Goal: Information Seeking & Learning: Understand process/instructions

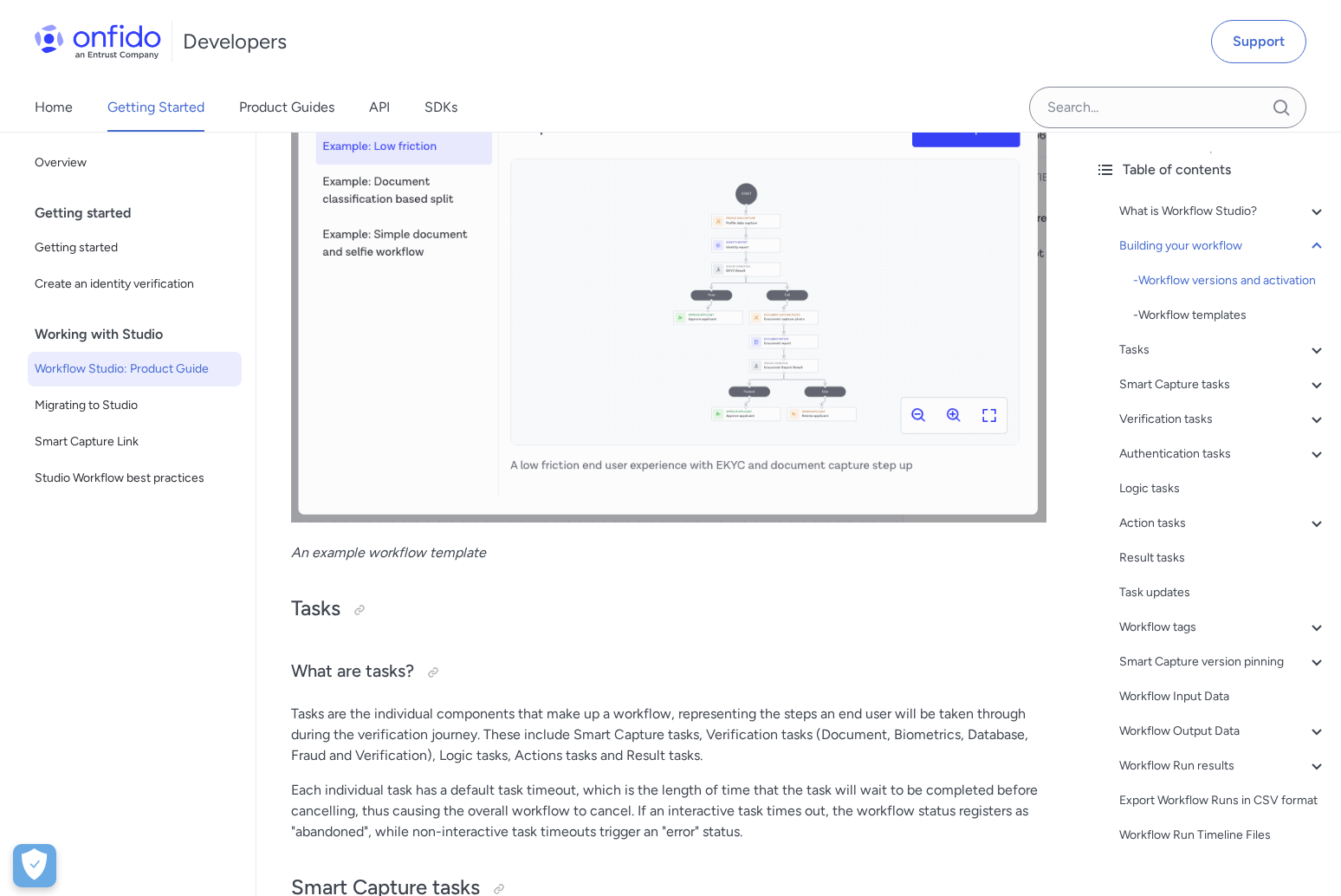
scroll to position [4684, 0]
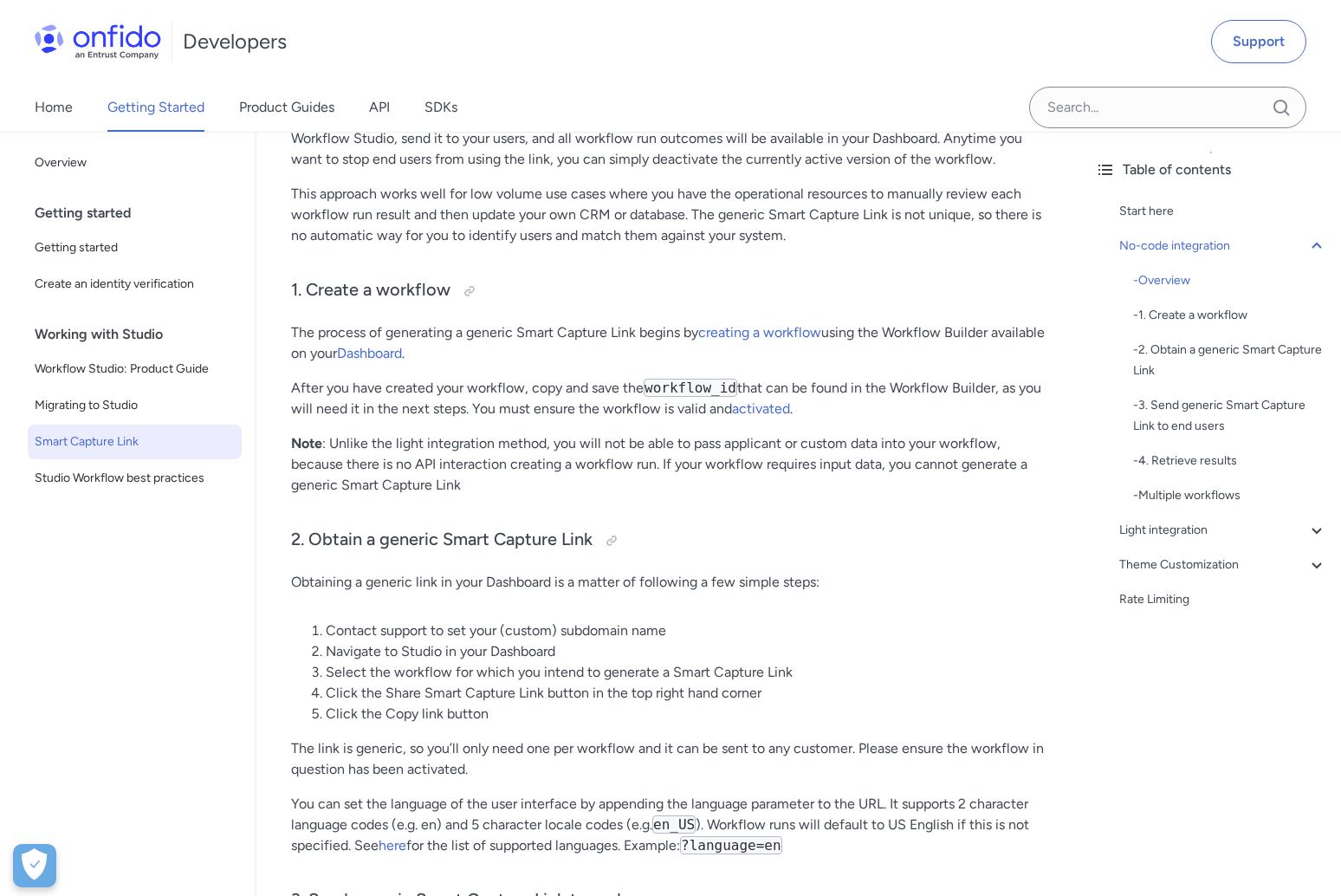
scroll to position [735, 0]
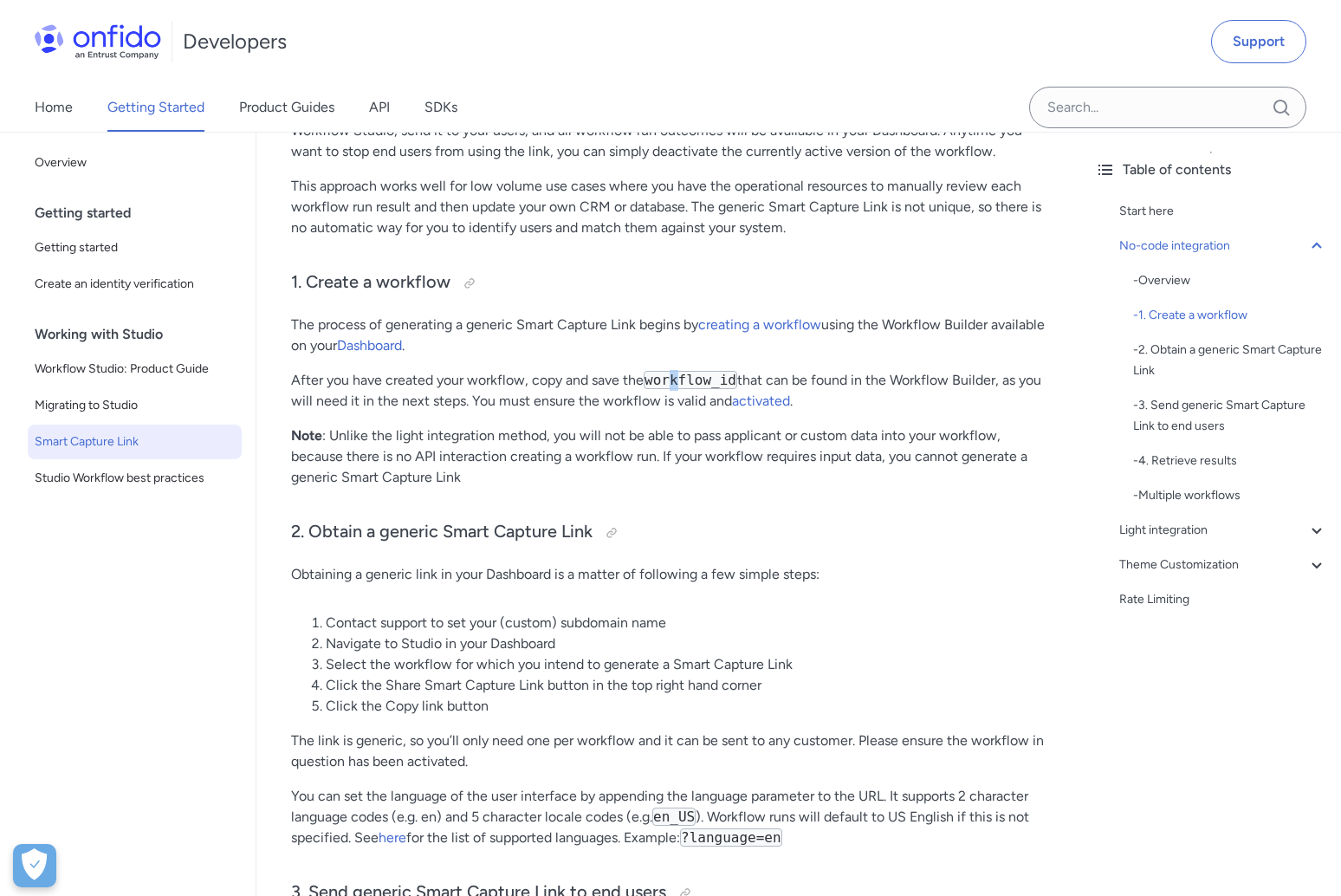
click at [677, 381] on code "workflow_id" at bounding box center [691, 380] width 94 height 18
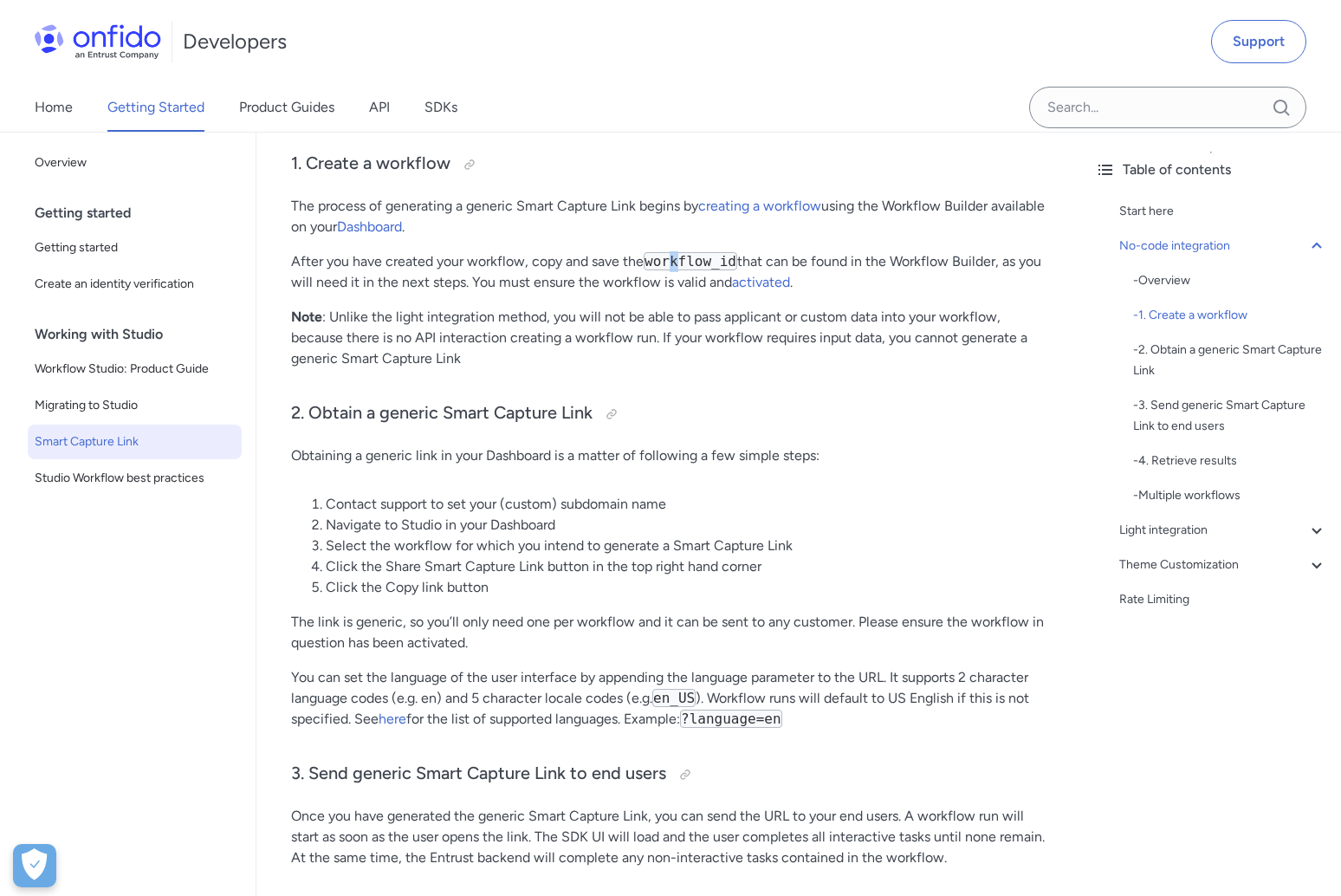
scroll to position [861, 0]
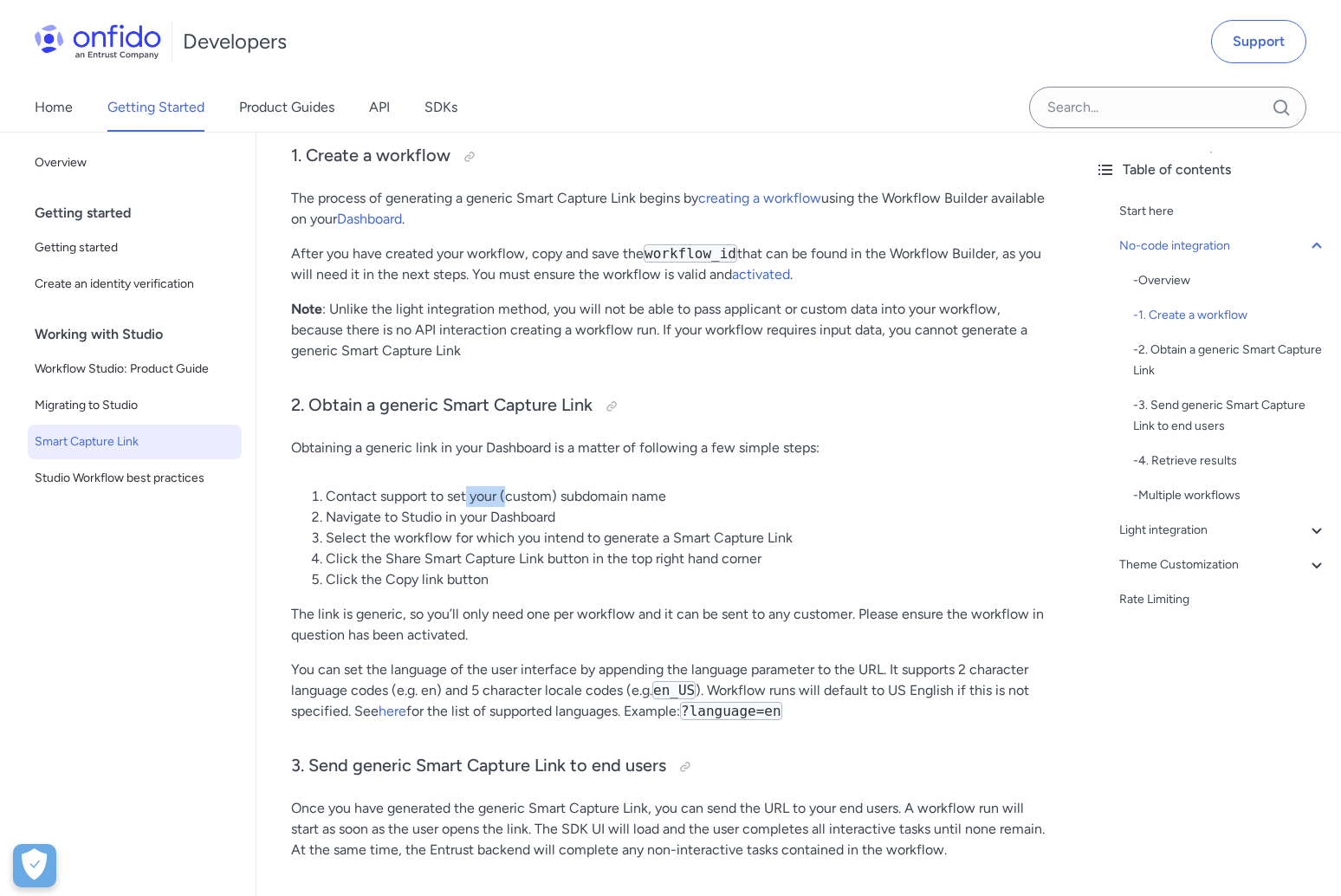
drag, startPoint x: 466, startPoint y: 497, endPoint x: 506, endPoint y: 498, distance: 40.0
click at [506, 498] on li "Contact support to set your (custom) subdomain name" at bounding box center [687, 497] width 721 height 21
click at [1288, 50] on link "Support" at bounding box center [1259, 41] width 95 height 43
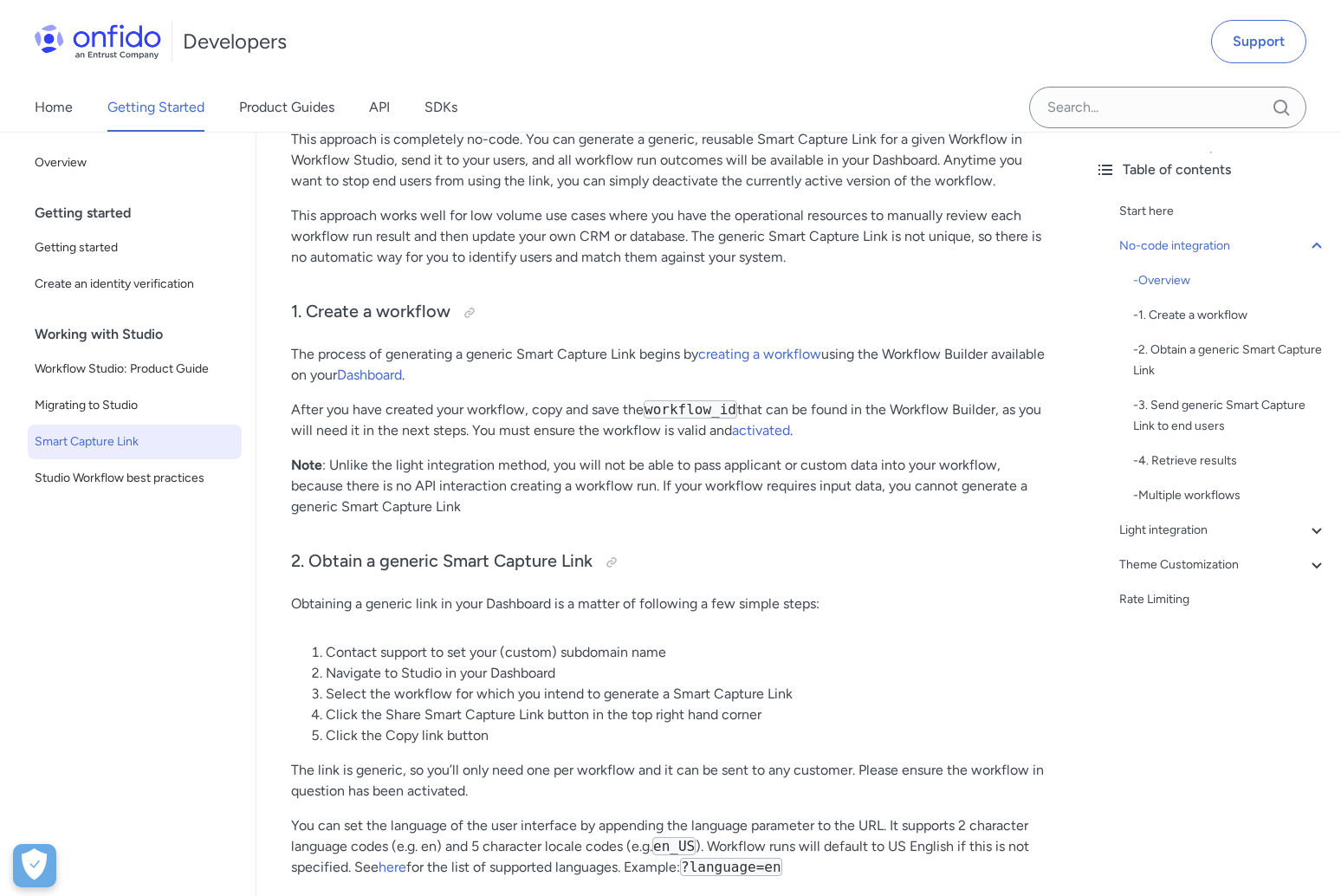
scroll to position [720, 0]
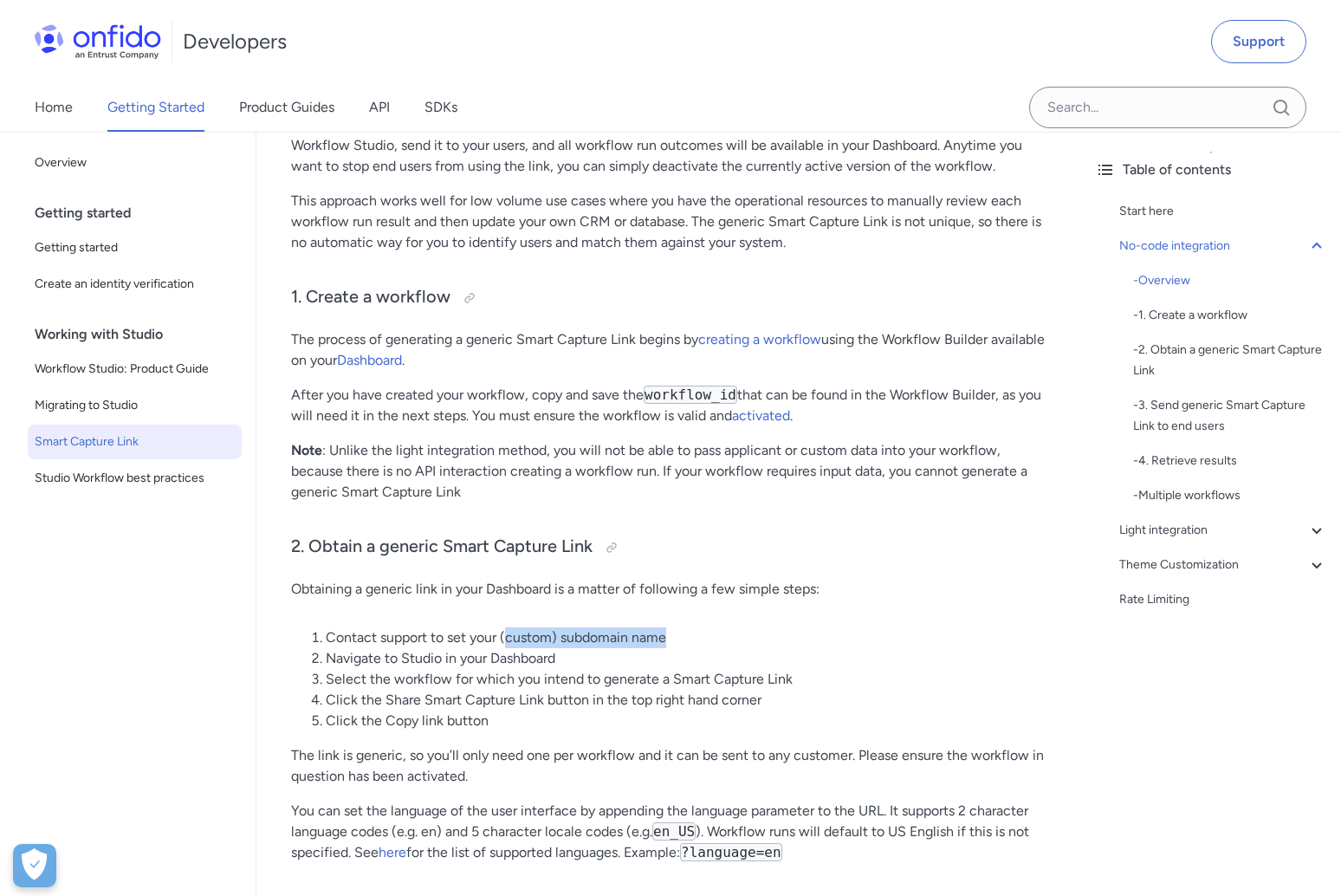
drag, startPoint x: 510, startPoint y: 638, endPoint x: 670, endPoint y: 643, distance: 160.1
click at [670, 643] on li "Contact support to set your (custom) subdomain name" at bounding box center [687, 638] width 721 height 21
copy li "custom) subdomain name"
click at [610, 550] on div at bounding box center [611, 548] width 13 height 13
click at [733, 598] on p "Obtaining a generic link in your Dashboard is a matter of following a few simpl…" at bounding box center [669, 589] width 756 height 21
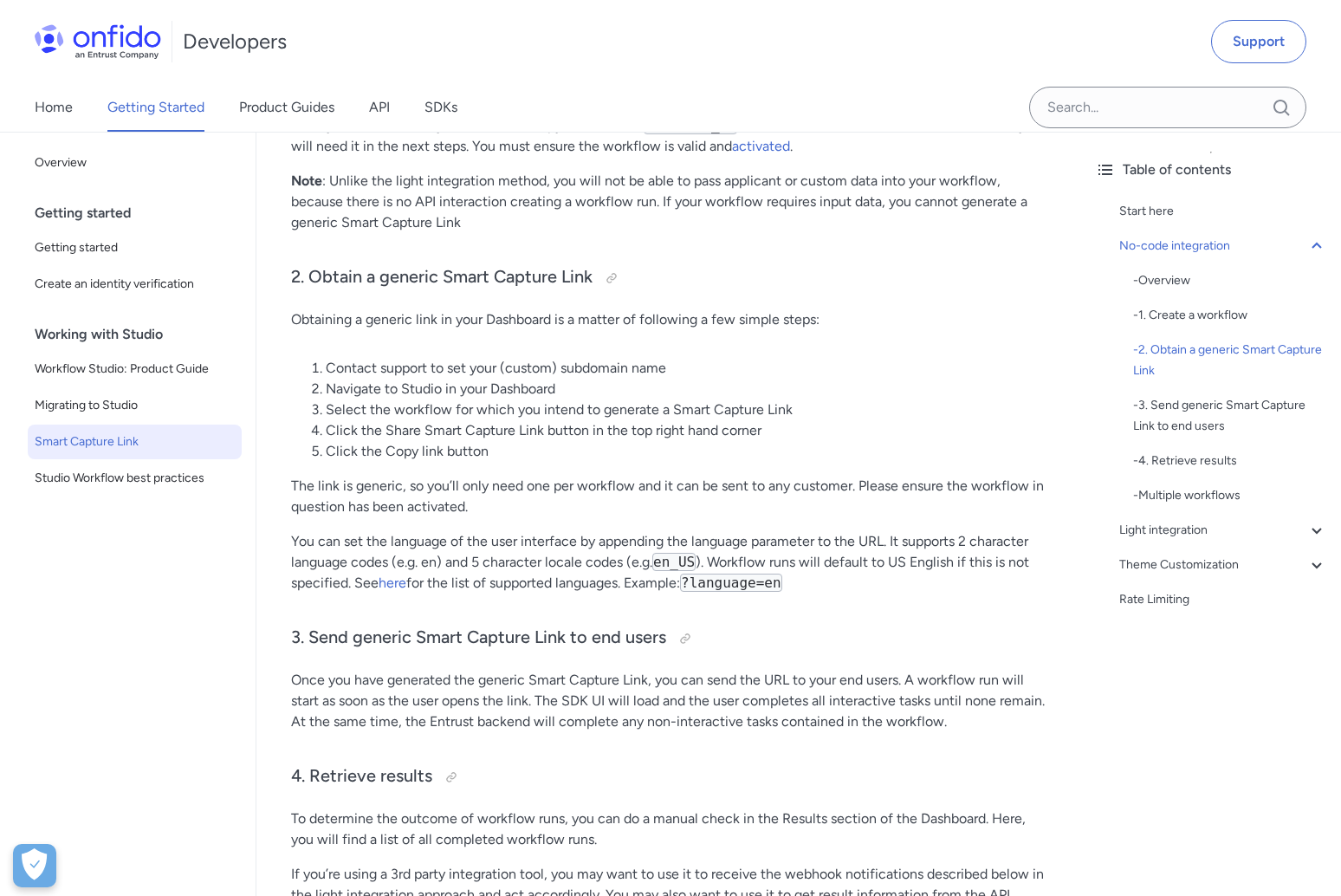
scroll to position [984, 0]
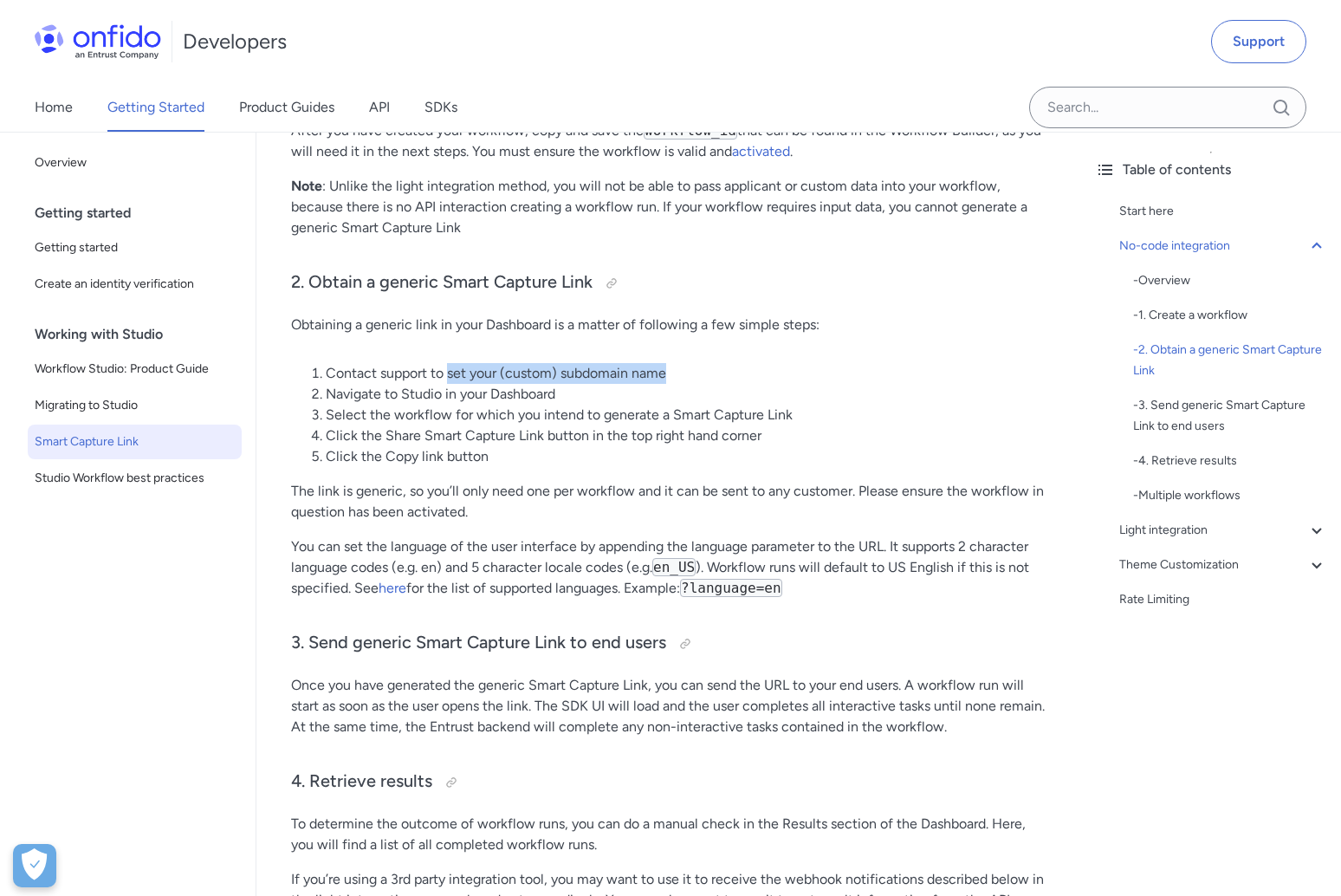
drag, startPoint x: 506, startPoint y: 375, endPoint x: 714, endPoint y: 375, distance: 208.0
click at [727, 376] on li "Contact support to set your (custom) subdomain name" at bounding box center [687, 373] width 721 height 21
copy li "set your (custom) subdomain name"
click at [1280, 45] on link "Support" at bounding box center [1259, 41] width 95 height 43
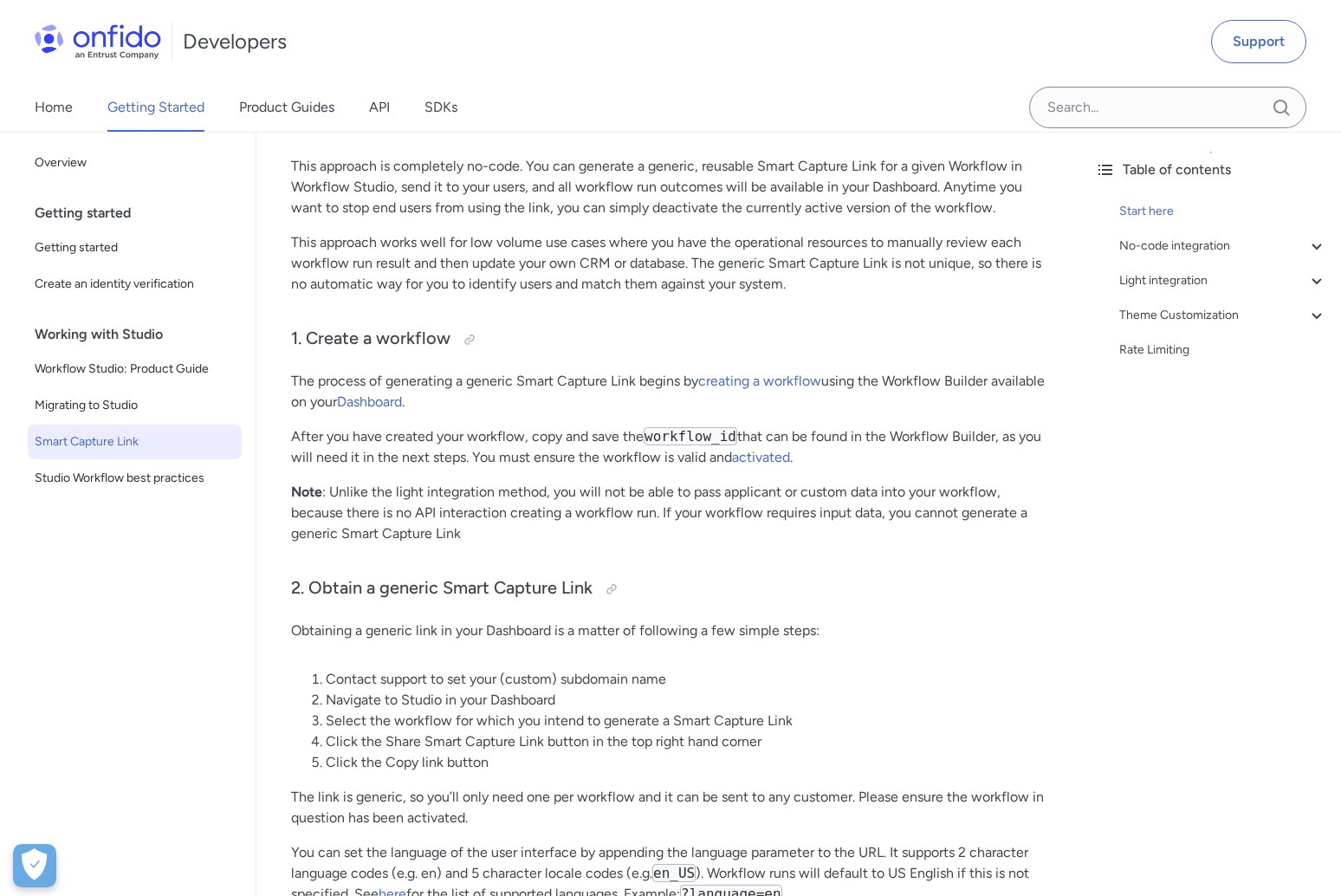
scroll to position [729, 0]
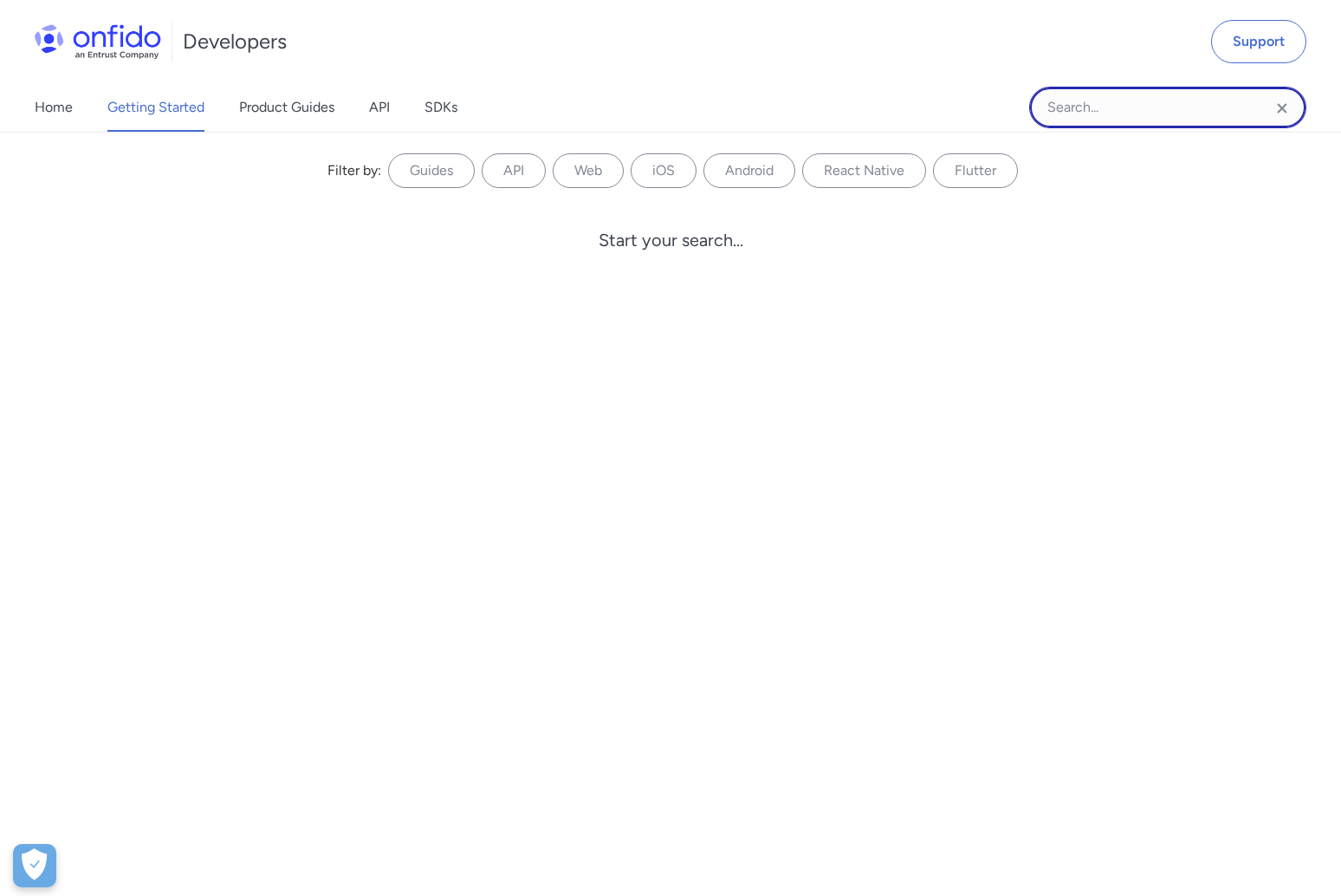
click at [1110, 109] on input "Onfido search input field" at bounding box center [1167, 106] width 277 height 41
type input "subdomain name"
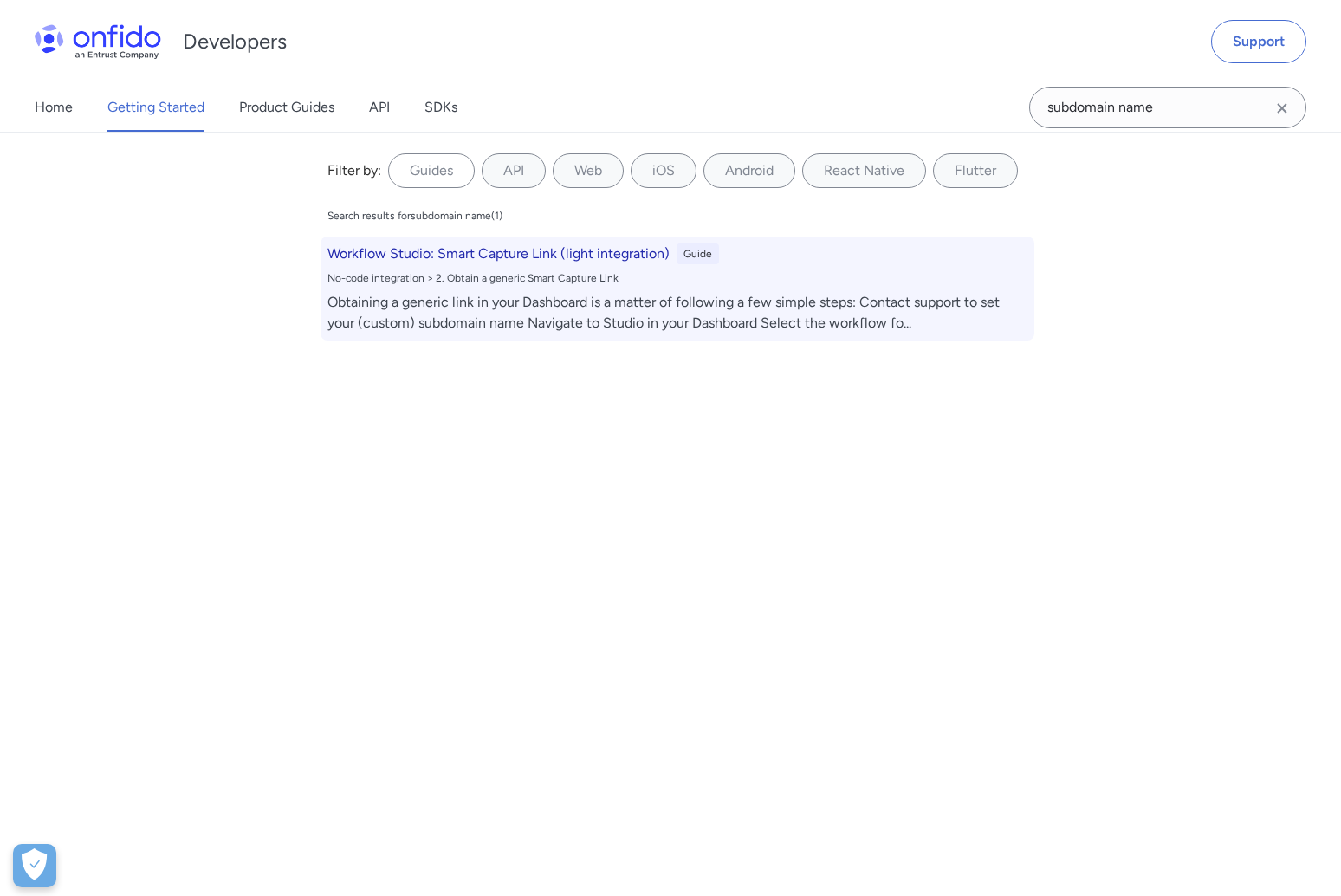
click at [481, 293] on div "Obtaining a generic link in your Dashboard is a matter of following a few simpl…" at bounding box center [677, 312] width 700 height 41
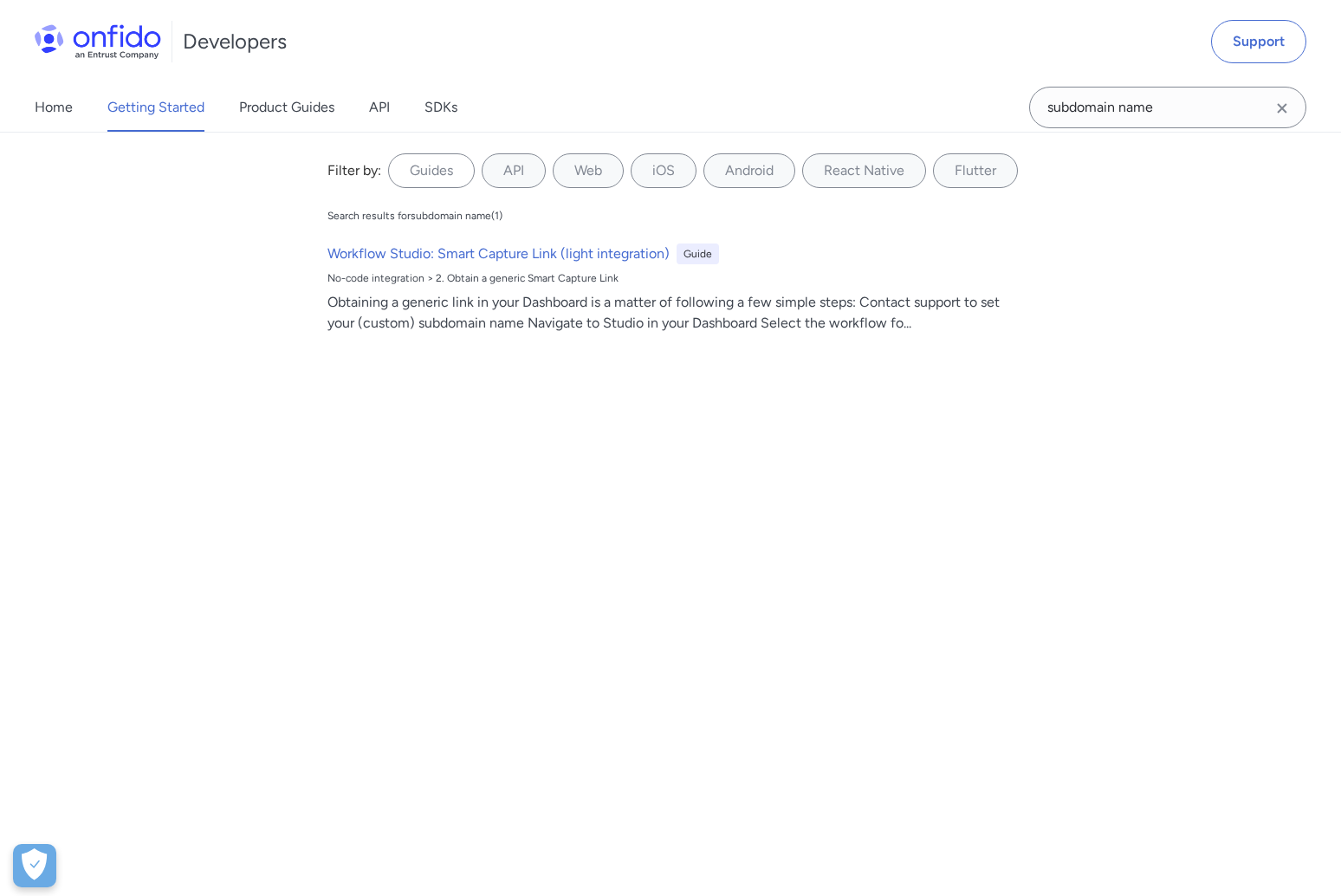
scroll to position [1068, 0]
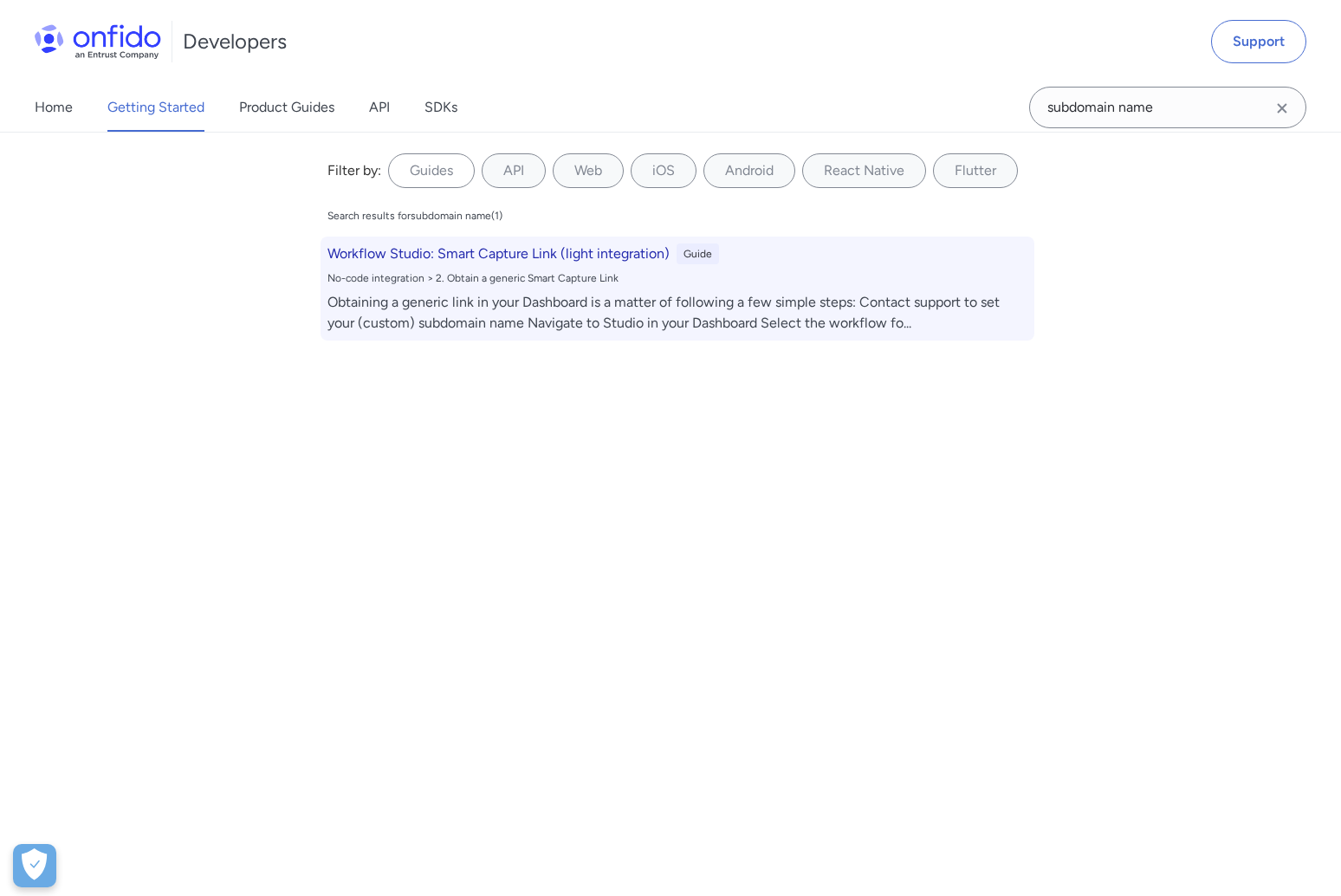
click at [554, 254] on h6 "Workflow Studio: Smart Capture Link (light integration)" at bounding box center [498, 254] width 342 height 21
click at [720, 282] on div "No-code integration > 2. Obtain a generic Smart Capture Link" at bounding box center [677, 278] width 700 height 13
click at [585, 271] on div "No-code integration > 2. Obtain a generic Smart Capture Link" at bounding box center [677, 278] width 700 height 13
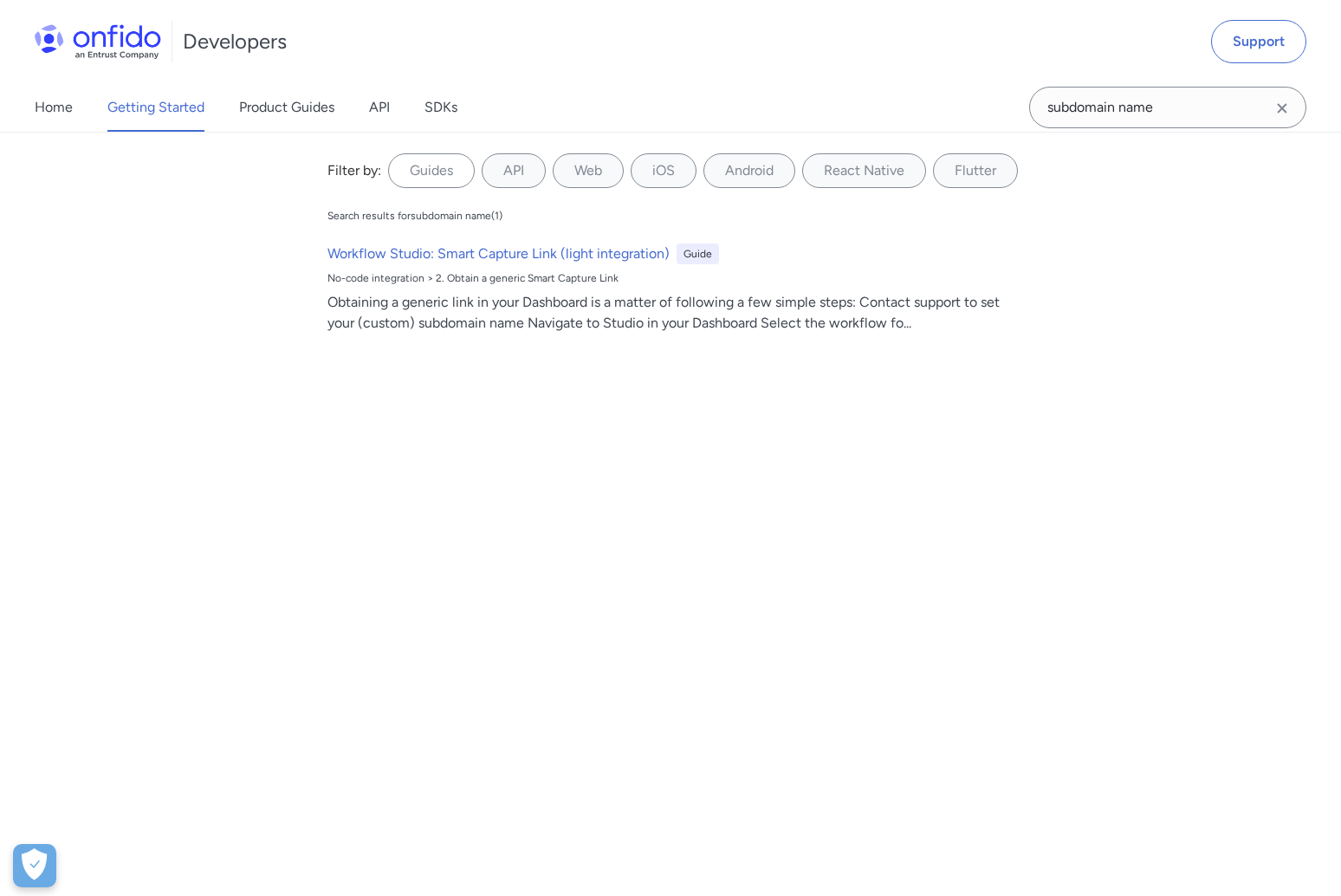
drag, startPoint x: 585, startPoint y: 271, endPoint x: 246, endPoint y: 22, distance: 420.6
click at [585, 271] on div "No-code integration > 2. Obtain a generic Smart Capture Link" at bounding box center [677, 278] width 700 height 13
click at [587, 175] on label "Web" at bounding box center [588, 171] width 71 height 35
click at [0, 0] on input "Web" at bounding box center [0, 0] width 0 height 0
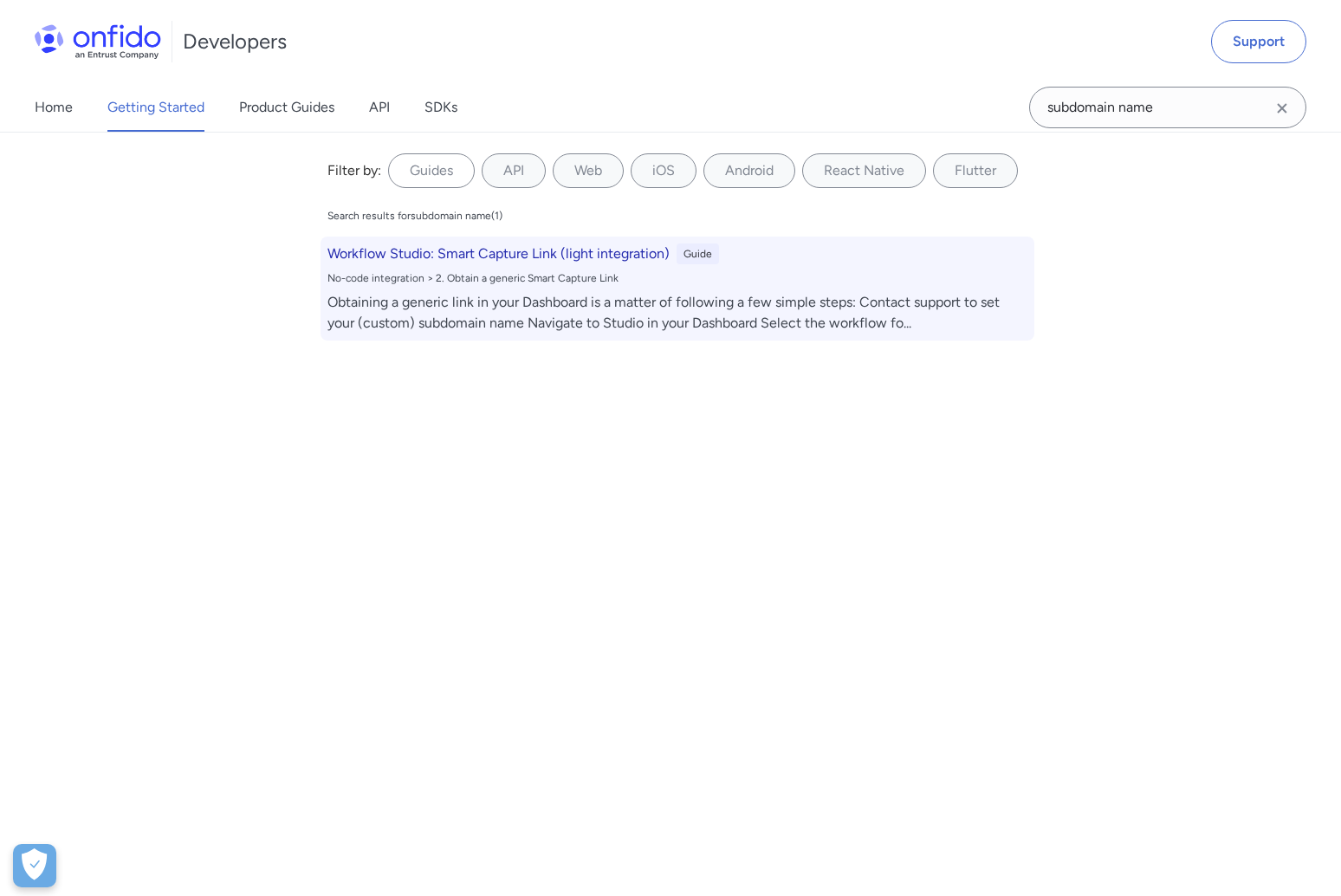
drag, startPoint x: 600, startPoint y: 267, endPoint x: 756, endPoint y: 273, distance: 156.1
click at [601, 267] on div "Workflow Studio: Smart Capture Link (light integration) Guide No-code integrati…" at bounding box center [677, 289] width 714 height 104
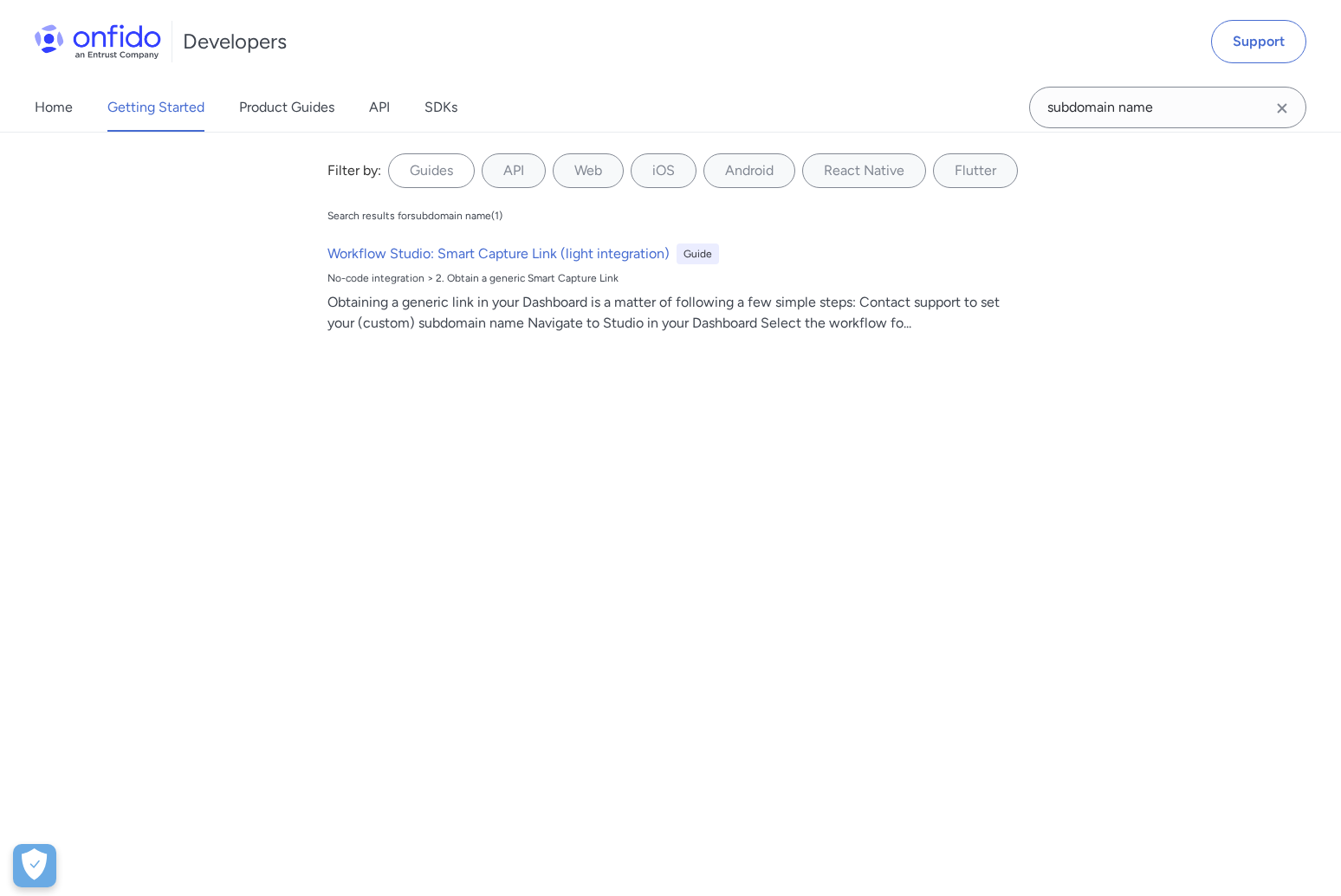
click at [1283, 106] on icon "Clear search field button" at bounding box center [1282, 107] width 10 height 10
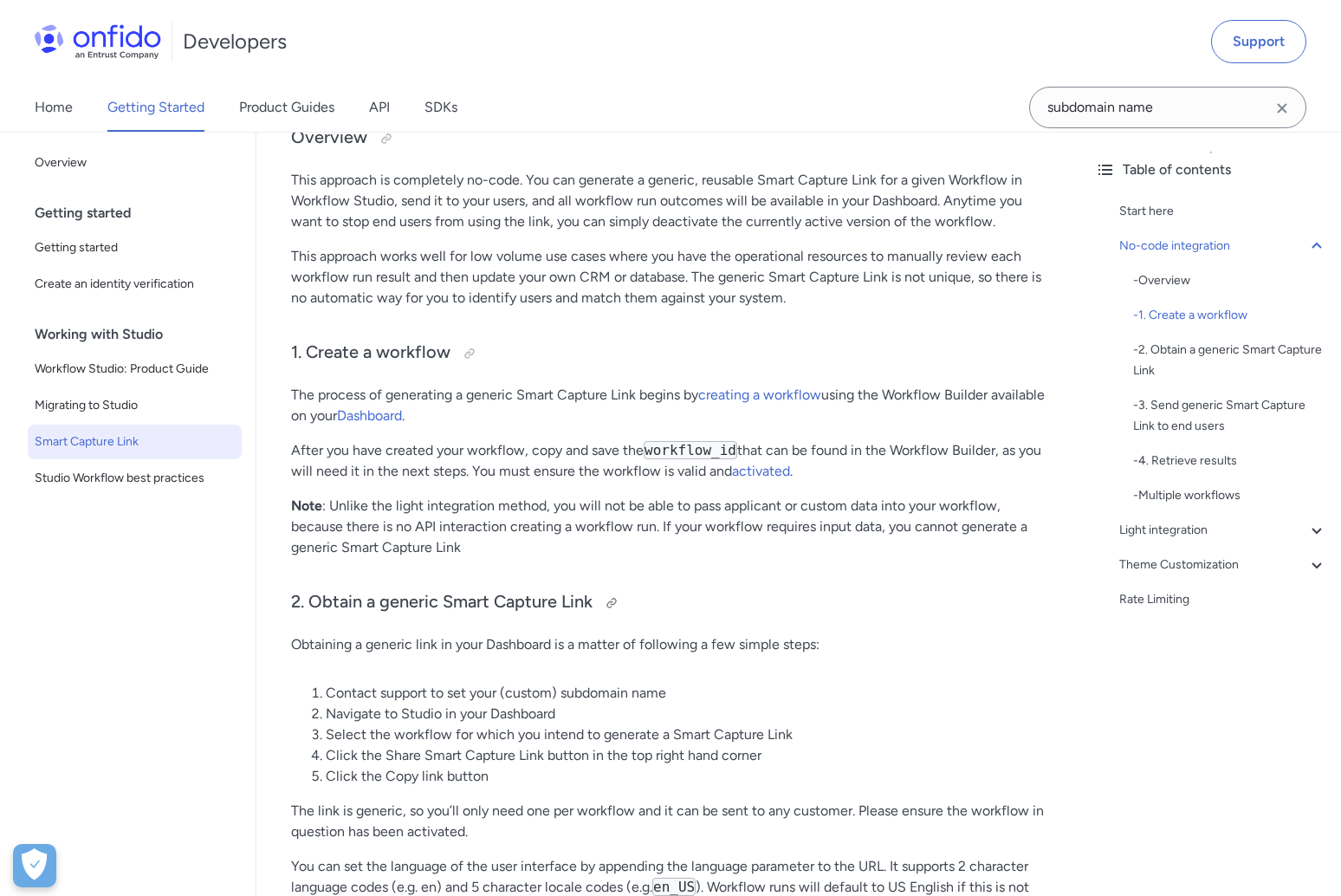
scroll to position [847, 0]
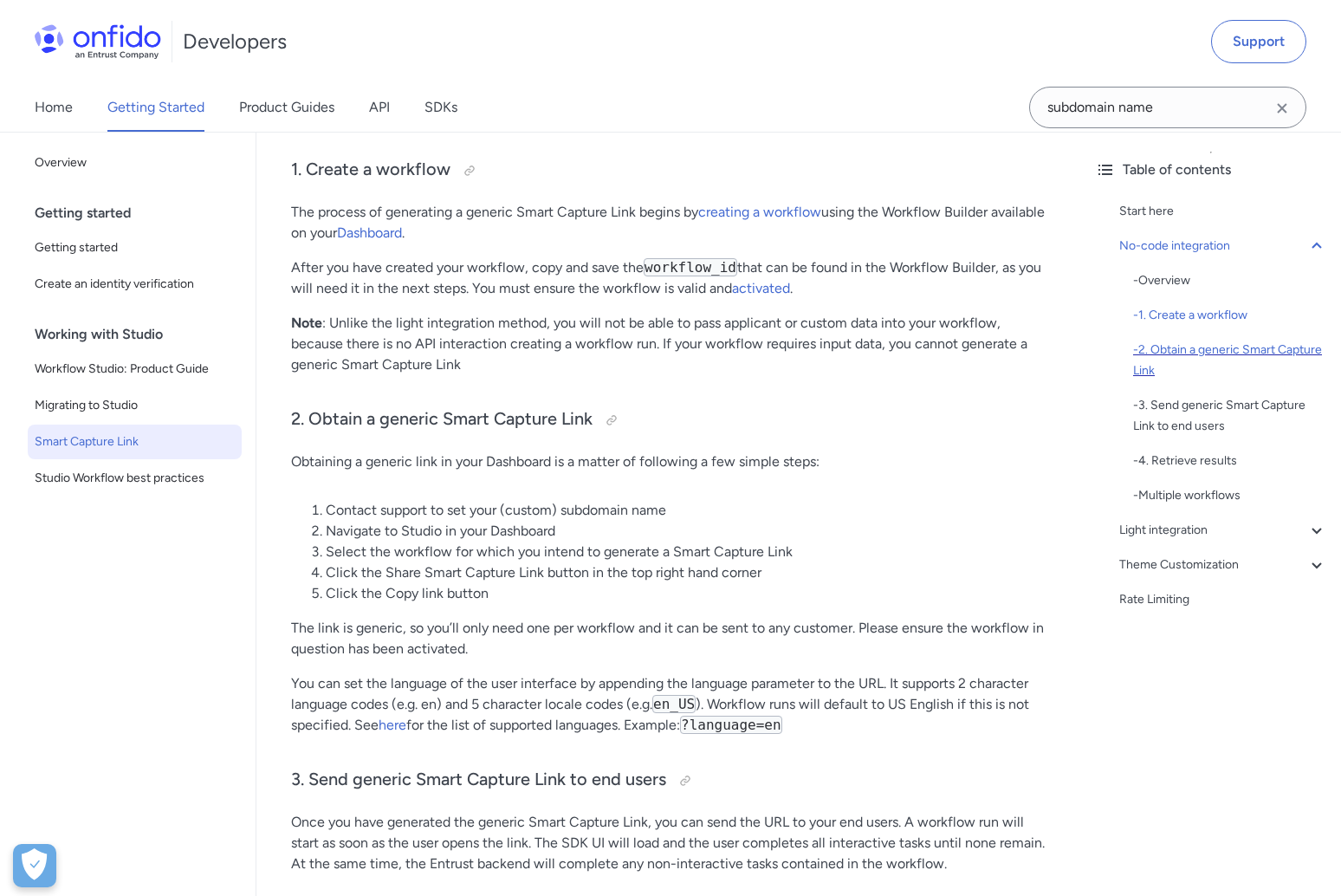
click at [1187, 372] on div "- 2. Obtain a generic Smart Capture Link" at bounding box center [1230, 360] width 194 height 41
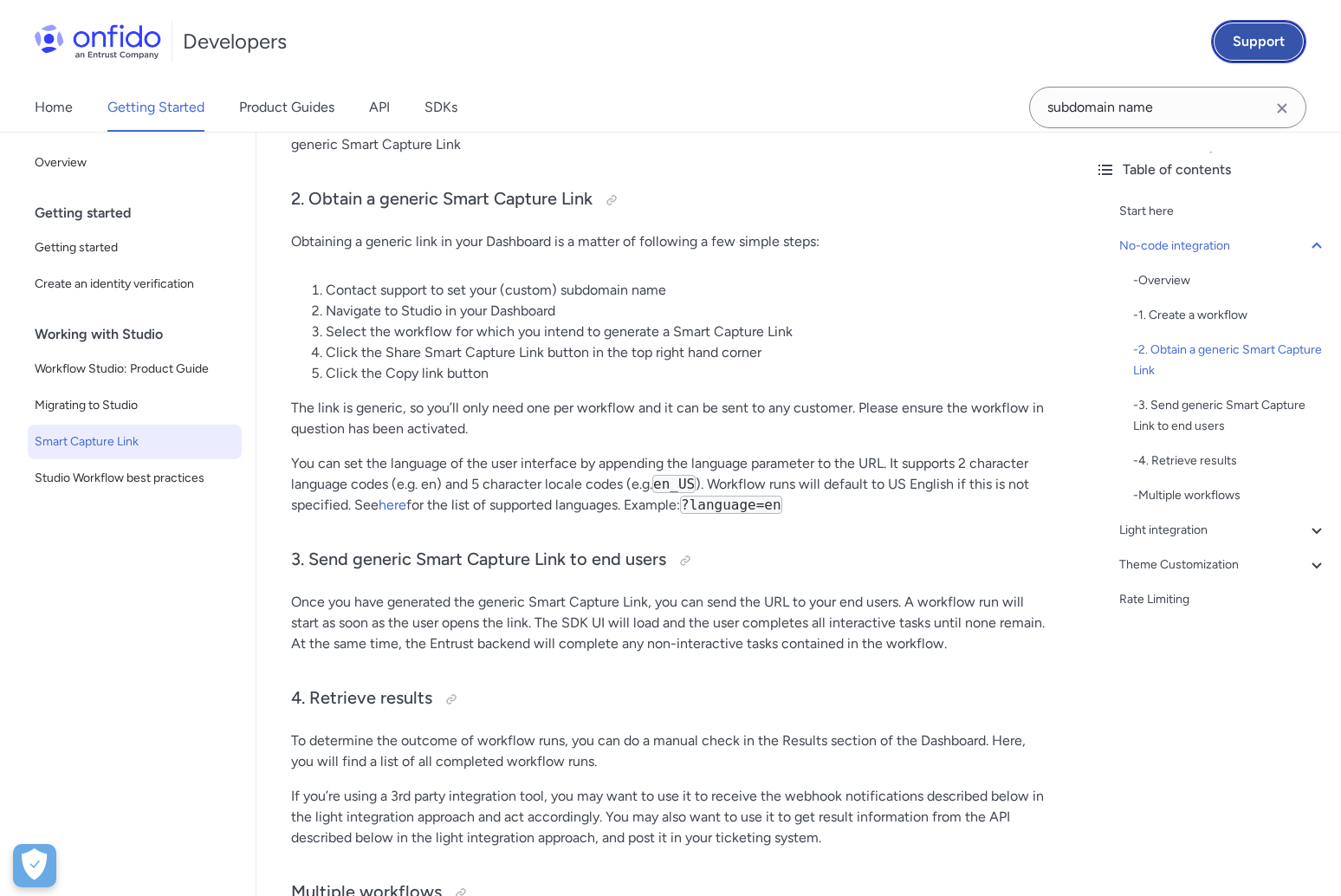
click at [1213, 51] on link "Support" at bounding box center [1259, 41] width 95 height 43
drag, startPoint x: 443, startPoint y: 203, endPoint x: 572, endPoint y: 194, distance: 129.3
click at [531, 196] on h3 "2. Obtain a generic Smart Capture Link" at bounding box center [669, 200] width 756 height 28
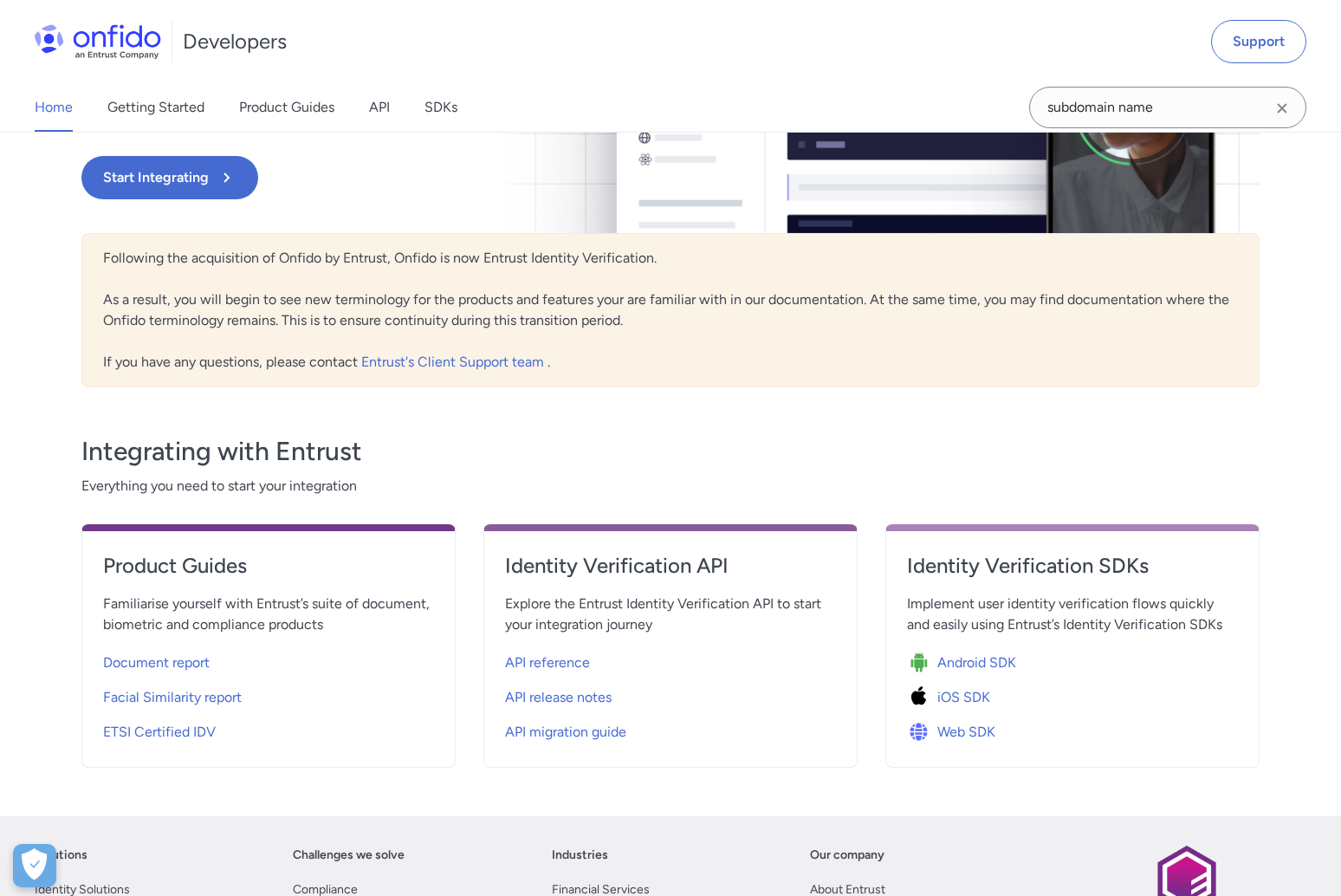
scroll to position [306, 0]
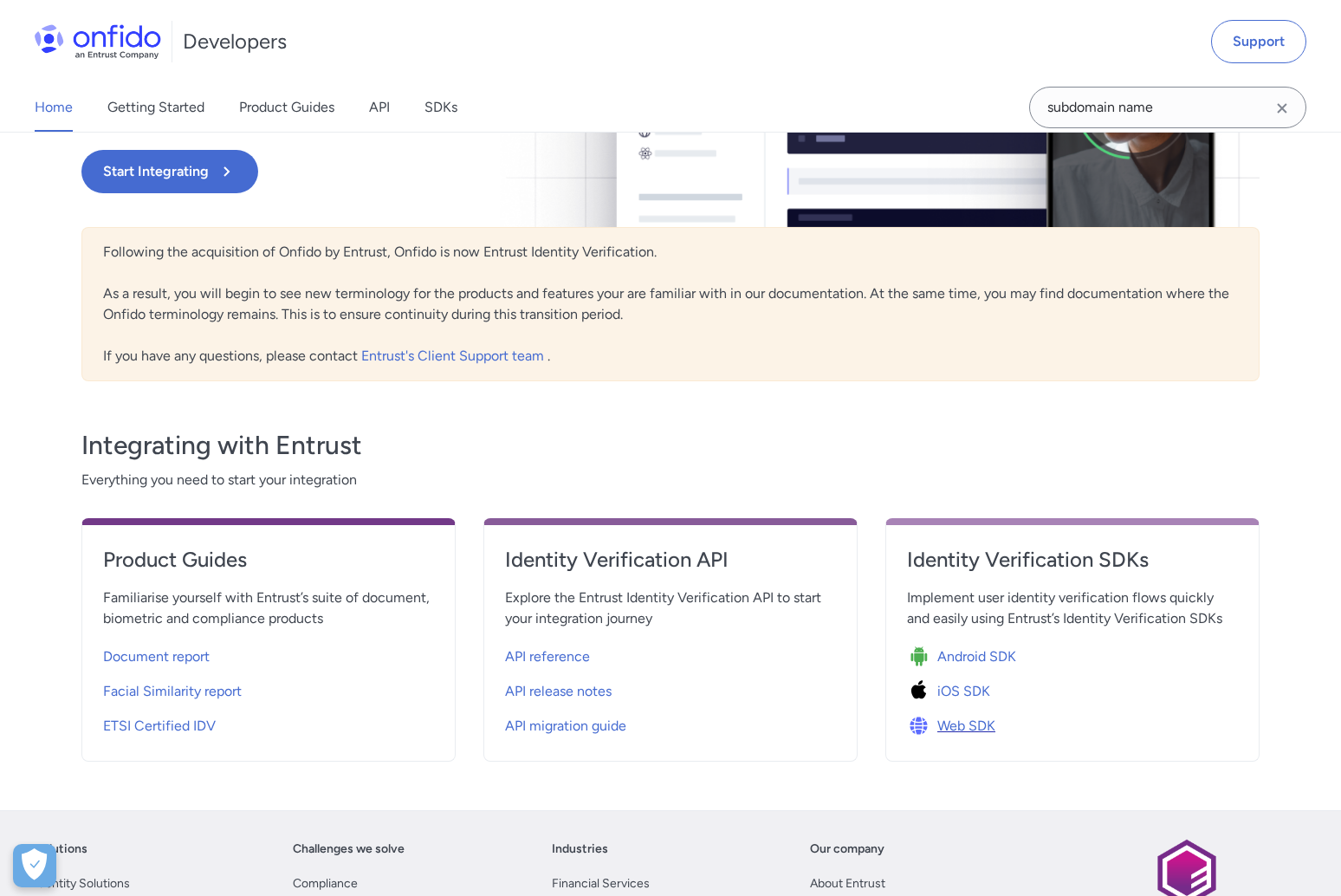
click at [980, 731] on span "Web SDK" at bounding box center [966, 726] width 59 height 21
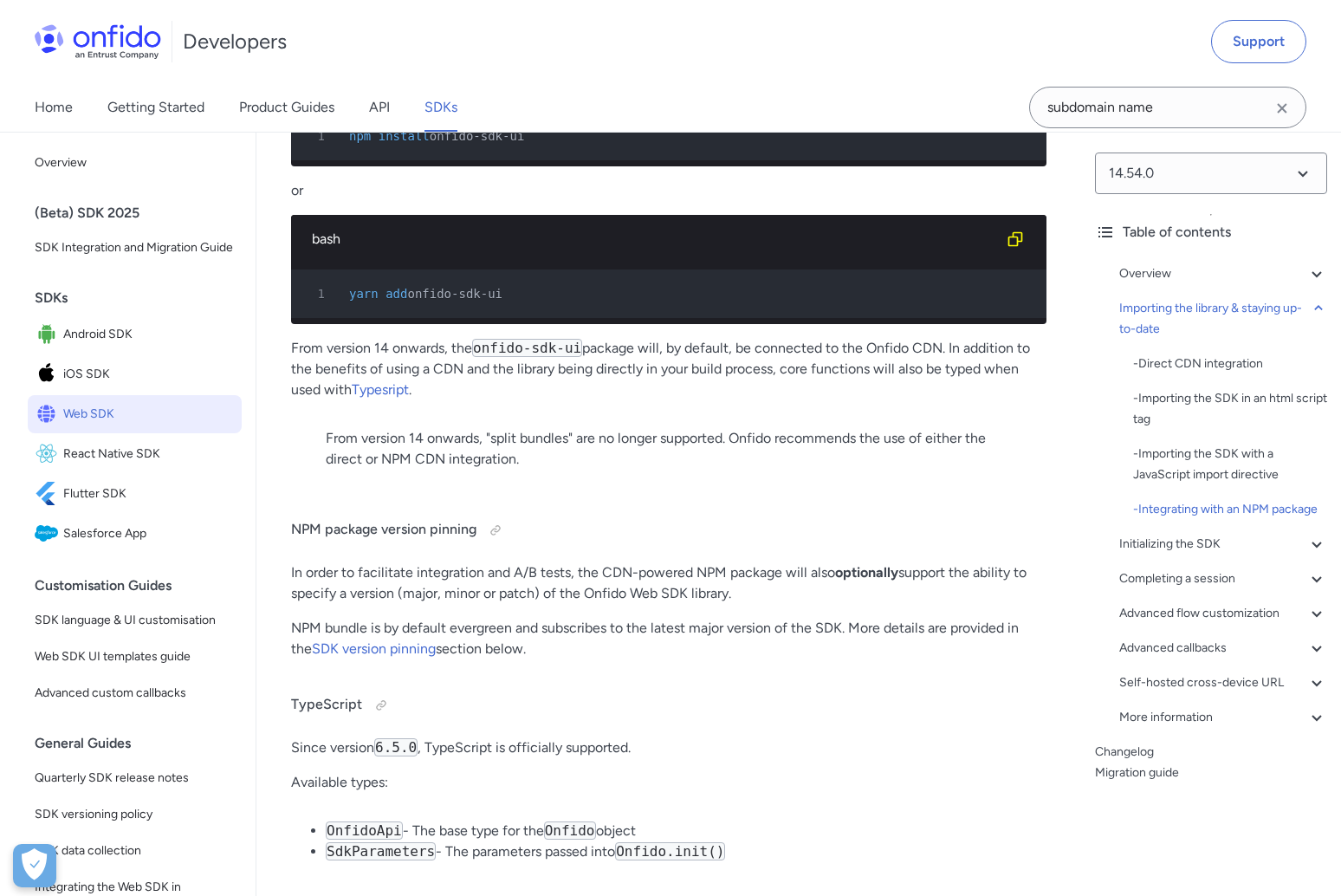
scroll to position [2666, 0]
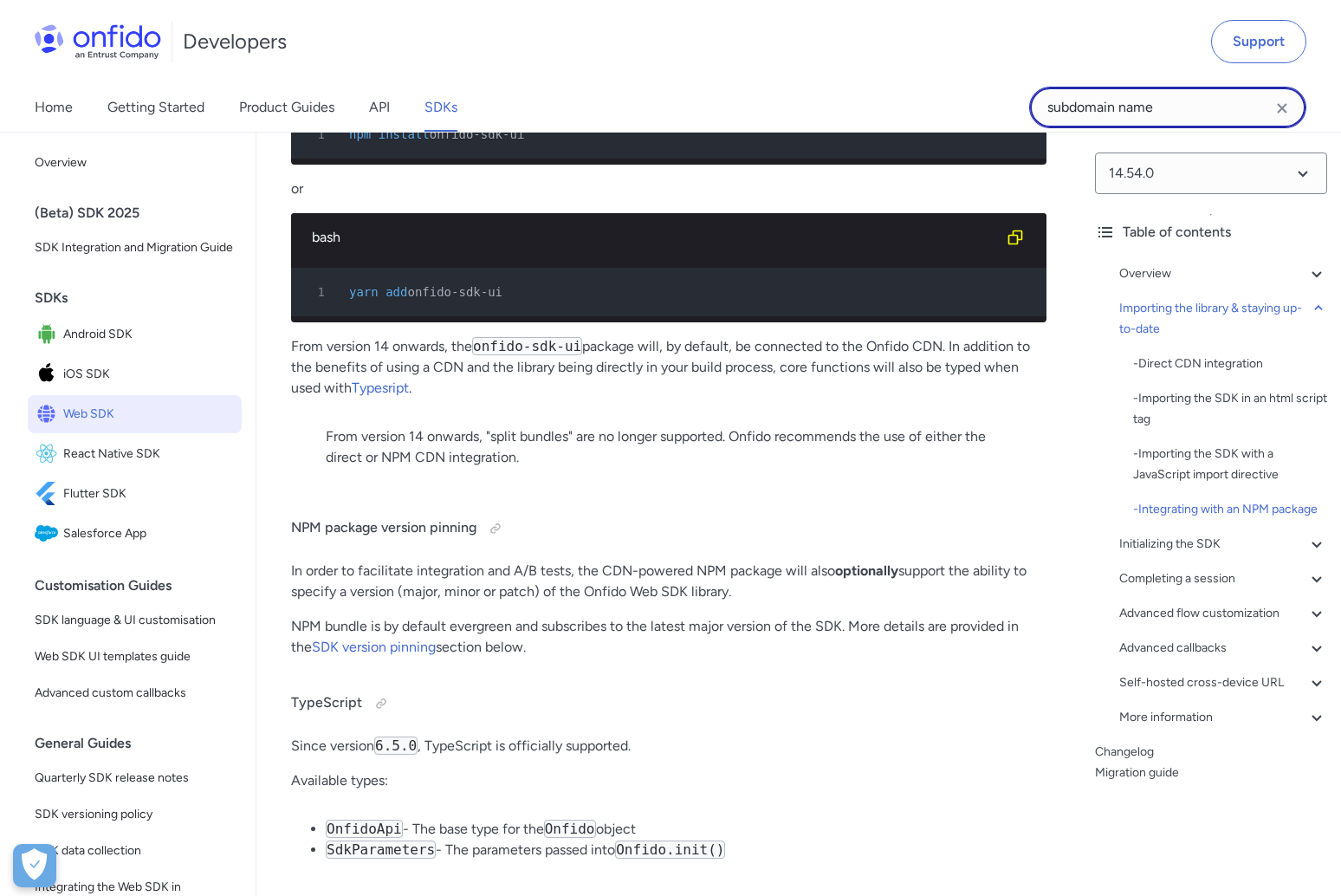
click at [1187, 113] on input "subdomain name" at bounding box center [1167, 106] width 277 height 41
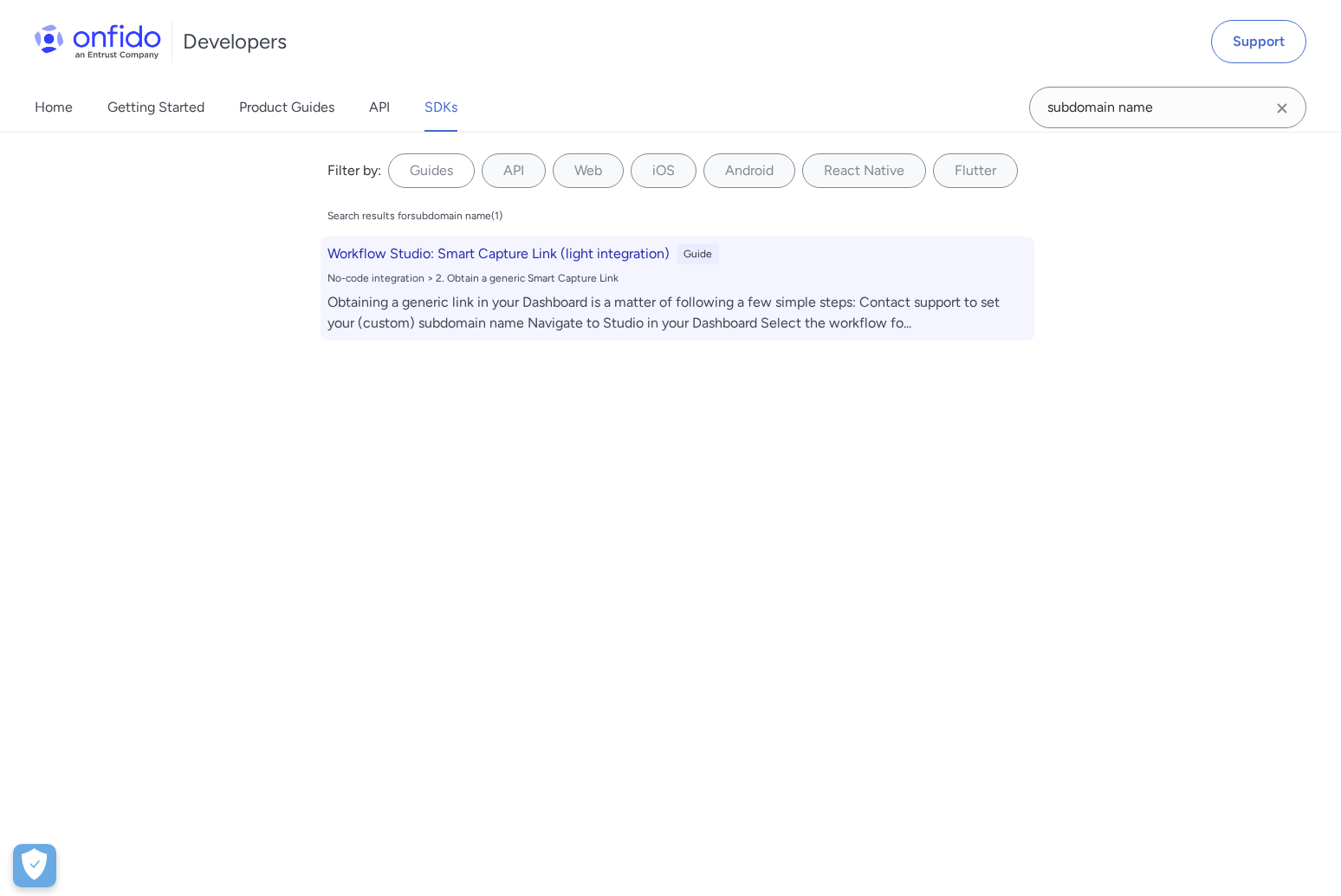
click at [585, 252] on h6 "Workflow Studio: Smart Capture Link (light integration)" at bounding box center [498, 254] width 342 height 21
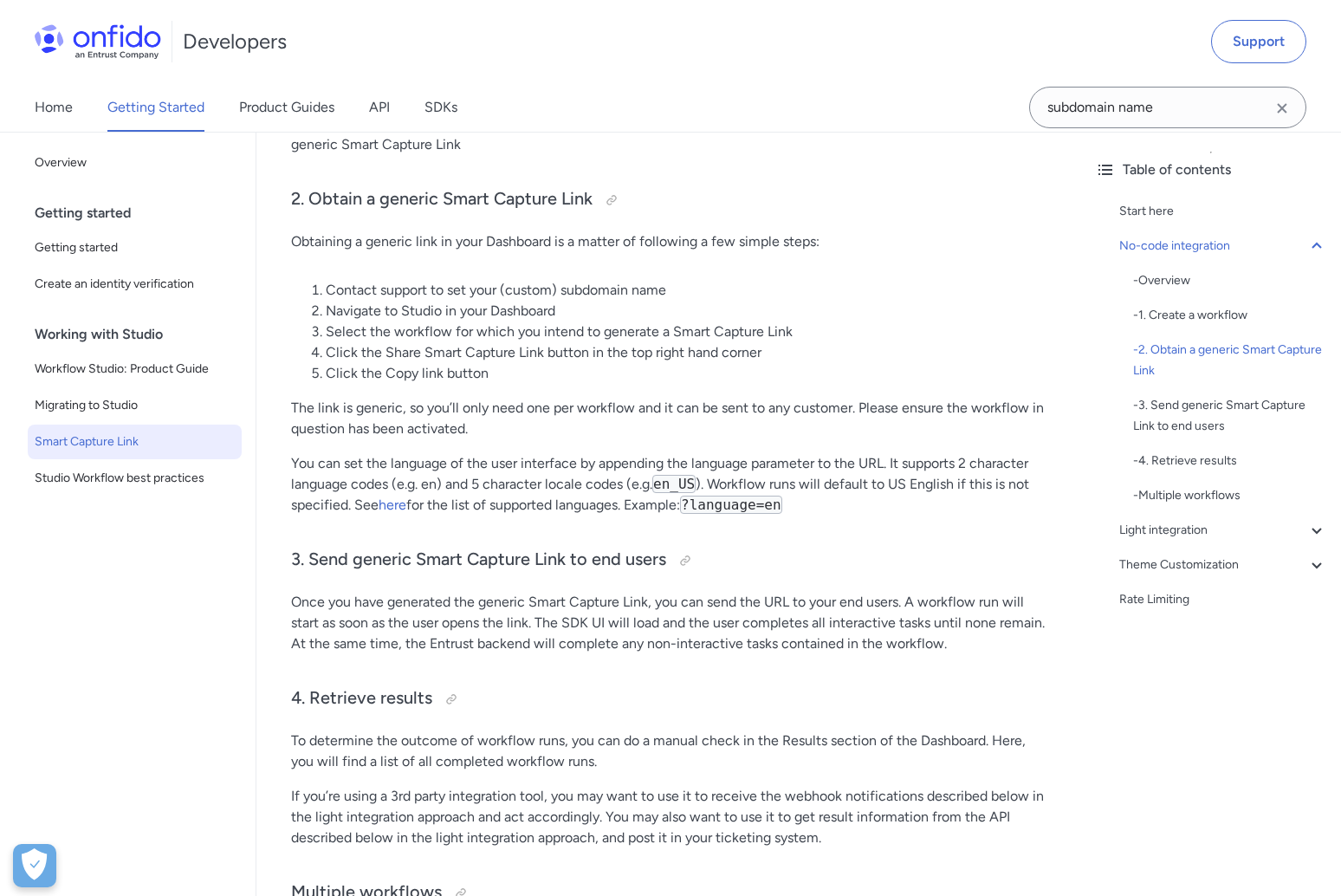
drag, startPoint x: 1287, startPoint y: 108, endPoint x: 1205, endPoint y: 144, distance: 89.6
click at [1287, 108] on icon "Clear search field button" at bounding box center [1282, 108] width 21 height 21
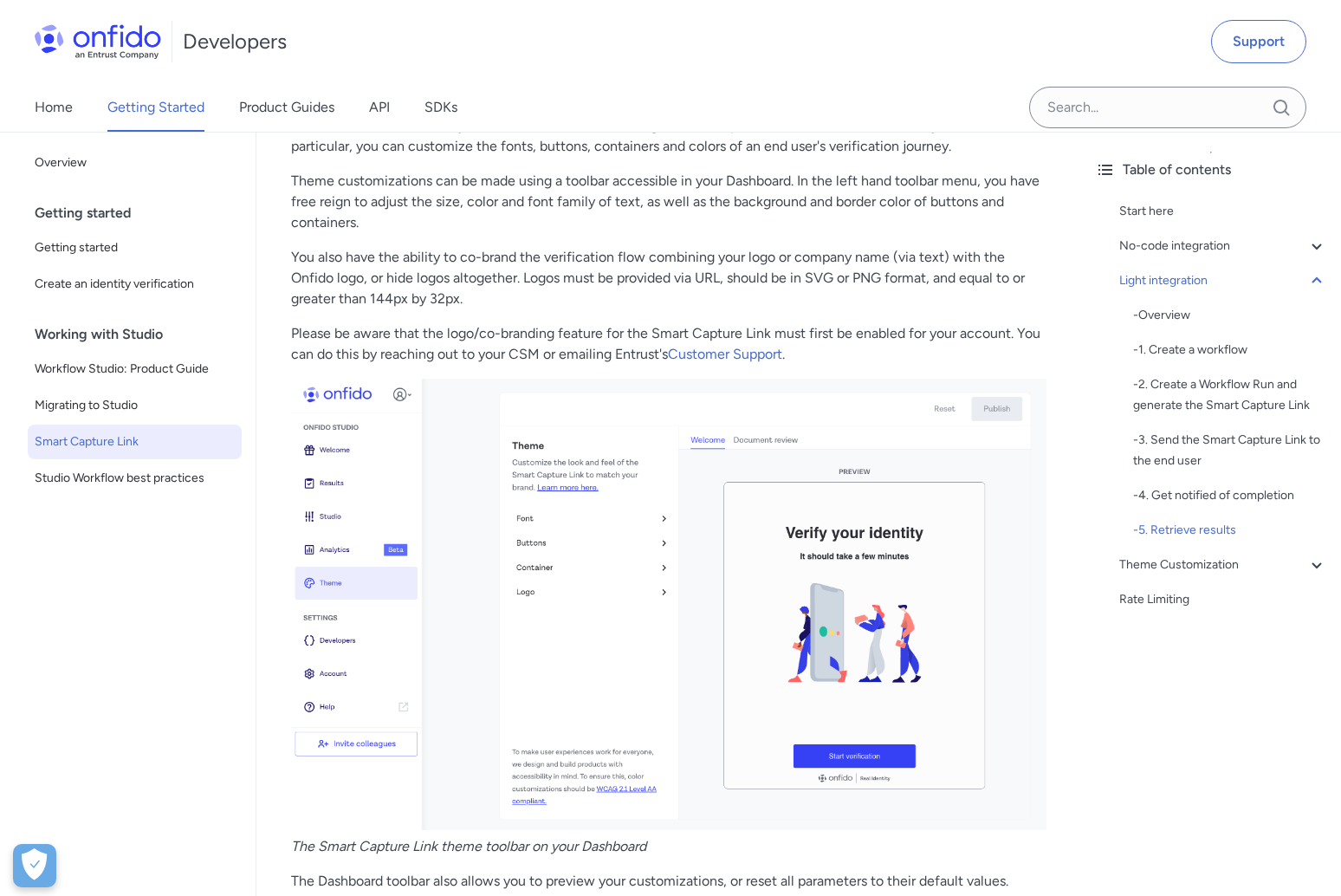
scroll to position [5251, 0]
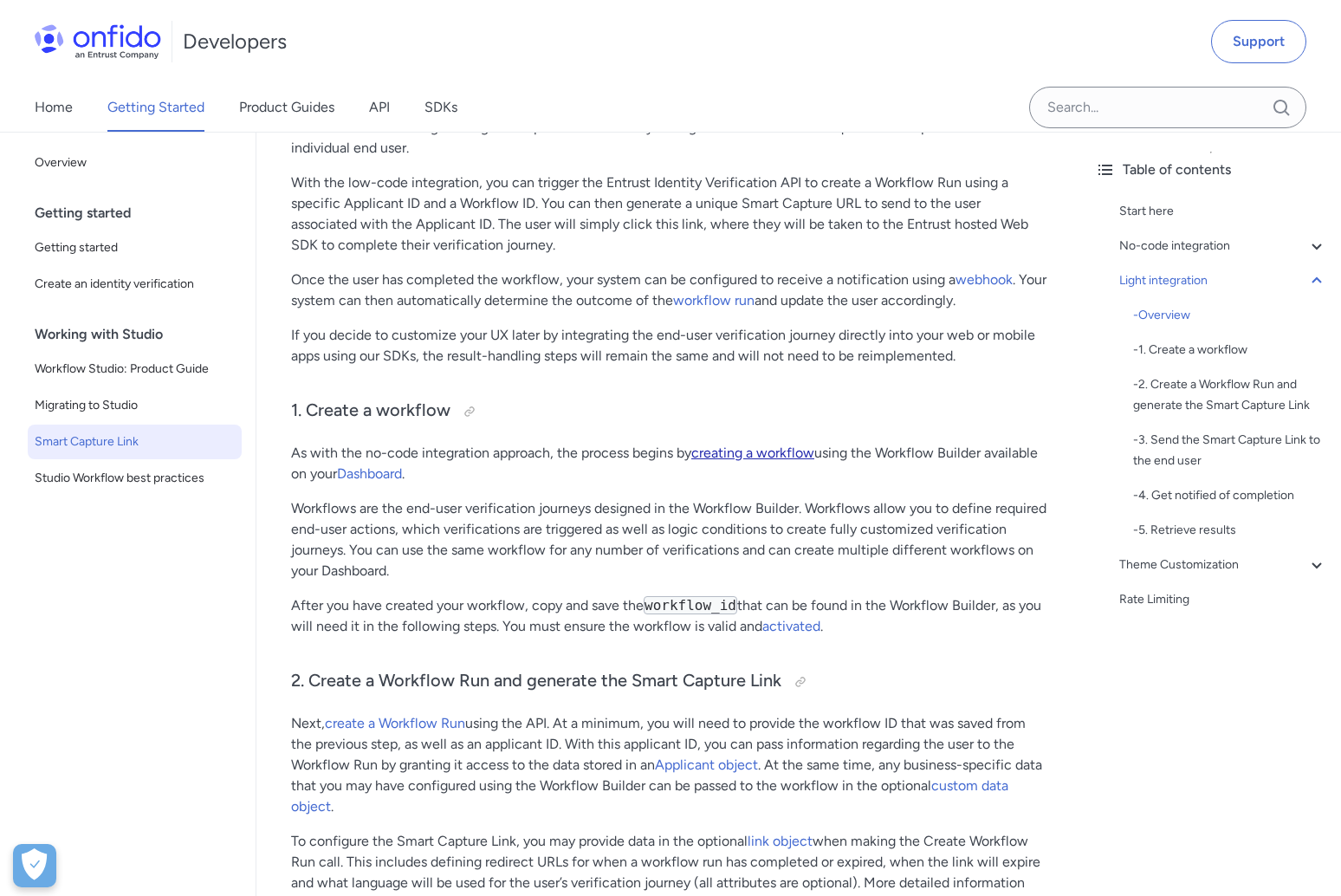
click at [745, 459] on link "creating a workflow" at bounding box center [753, 452] width 123 height 16
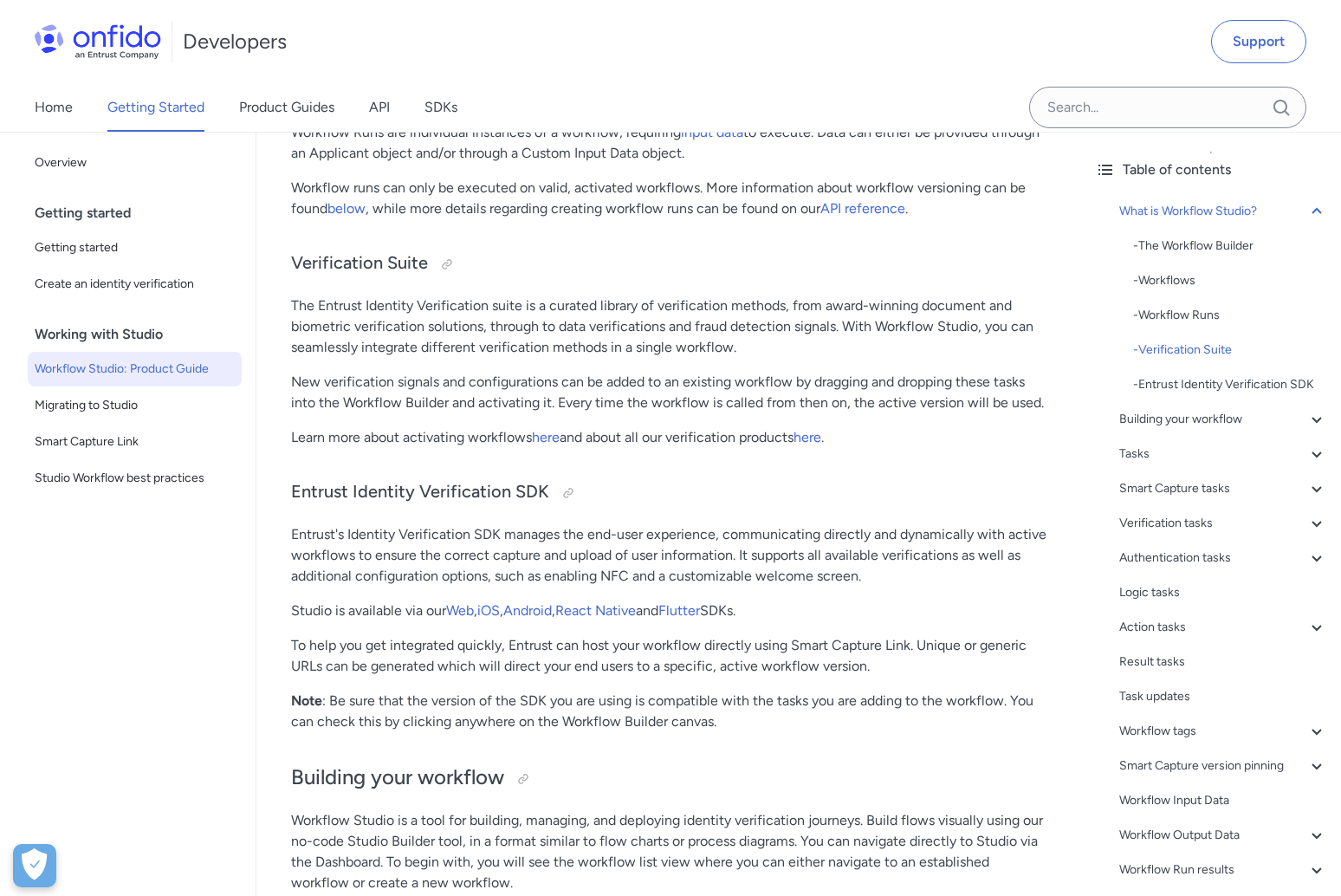
scroll to position [1633, 0]
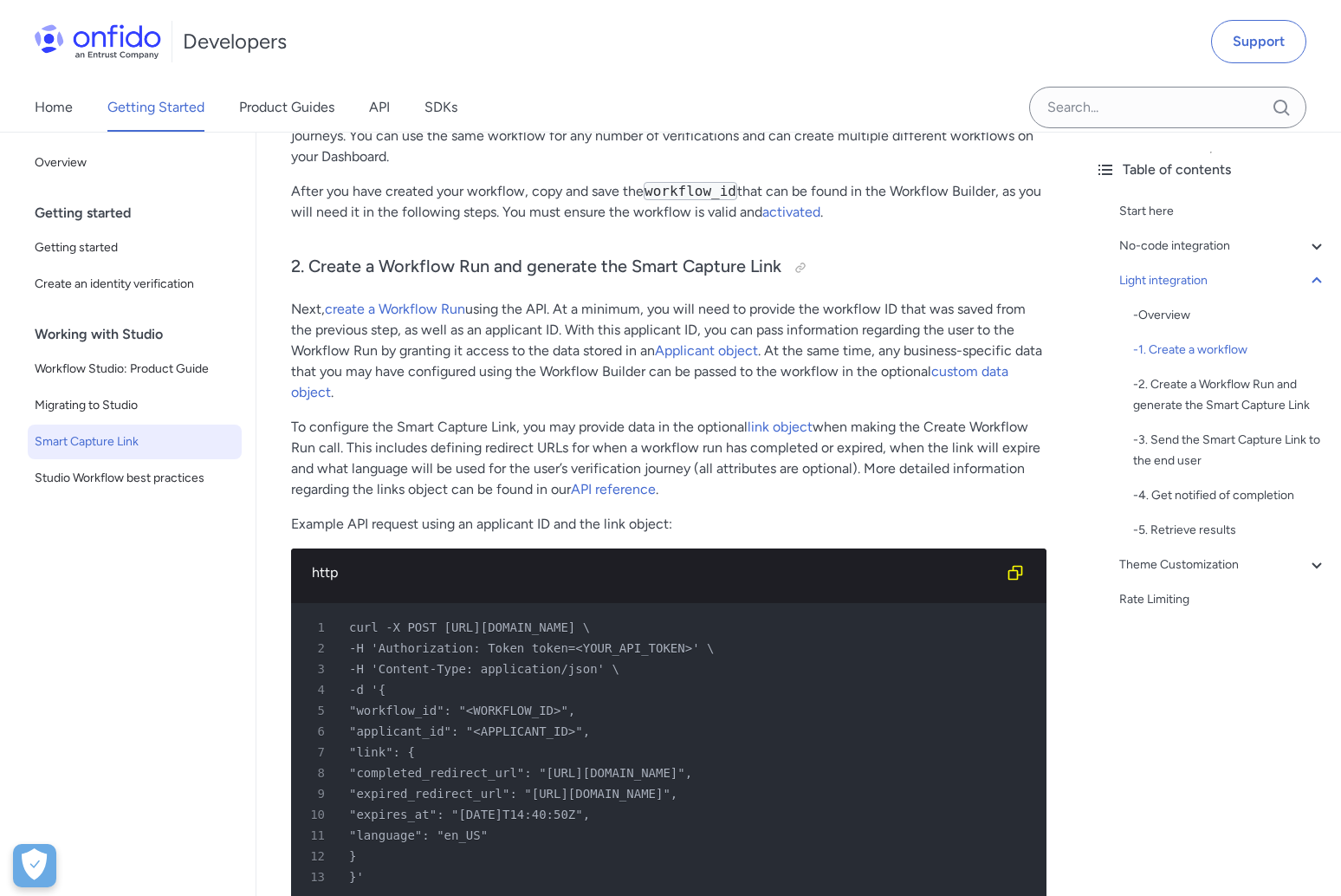
scroll to position [2593, 0]
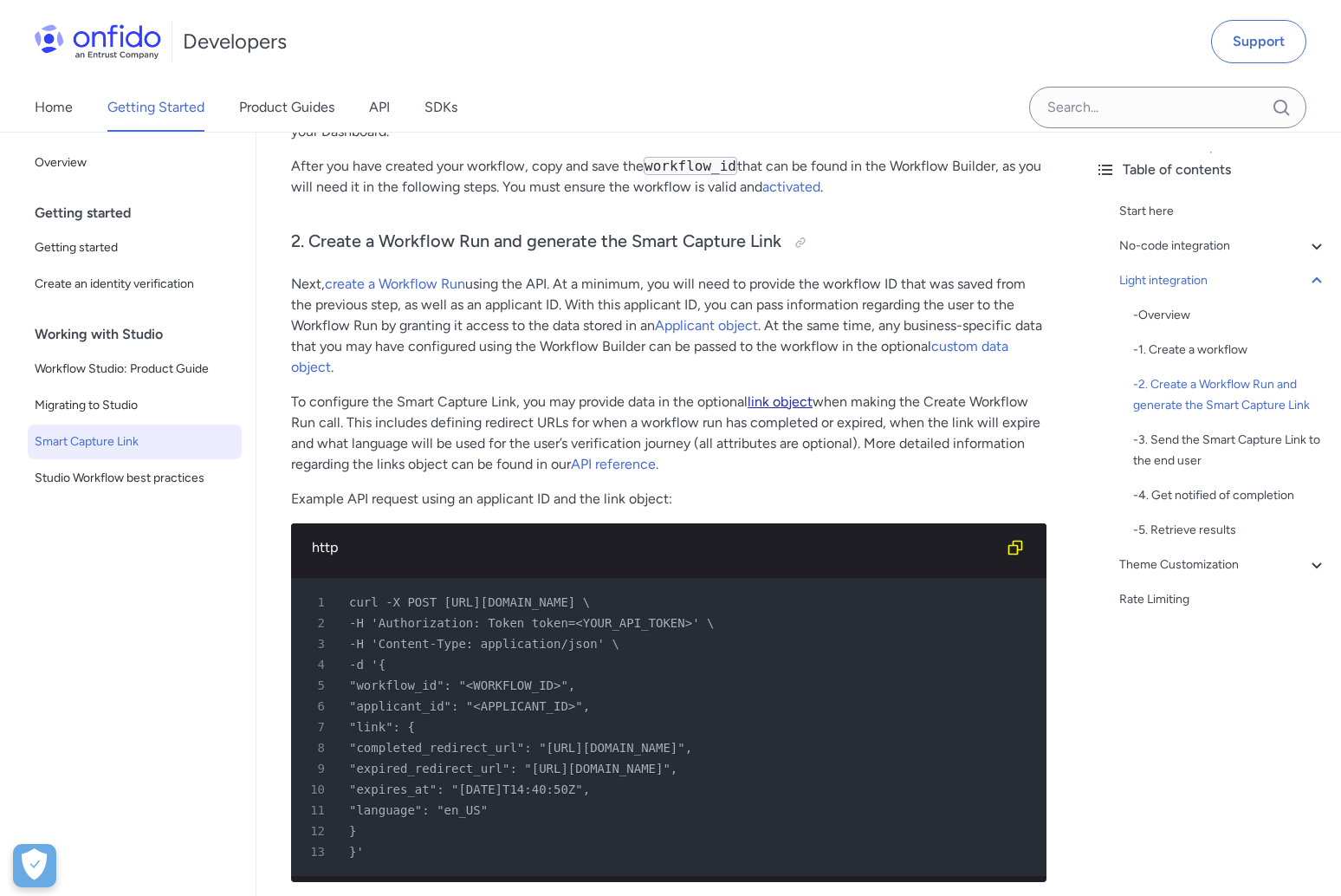
click at [768, 404] on link "link object" at bounding box center [781, 401] width 65 height 16
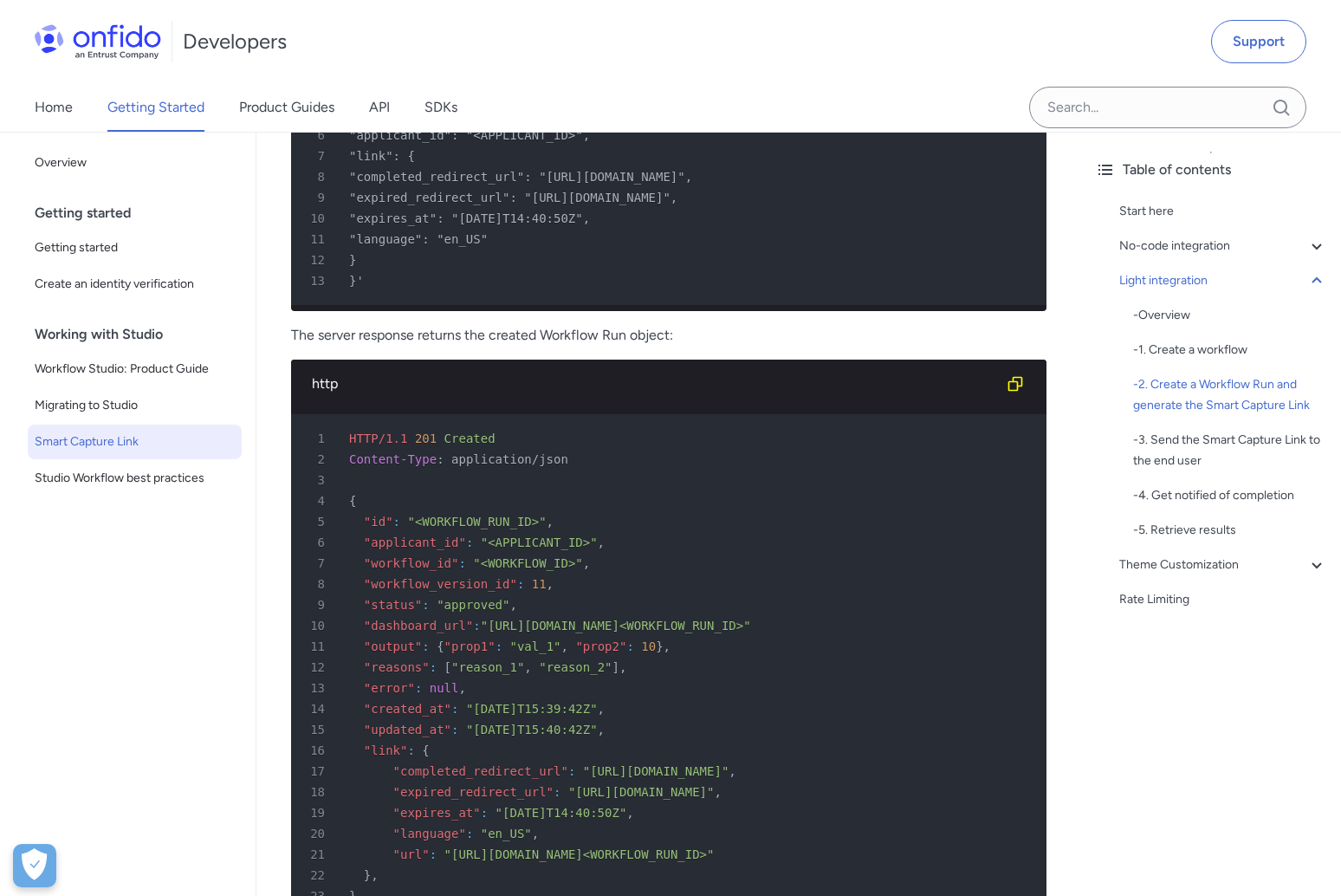
scroll to position [3113, 0]
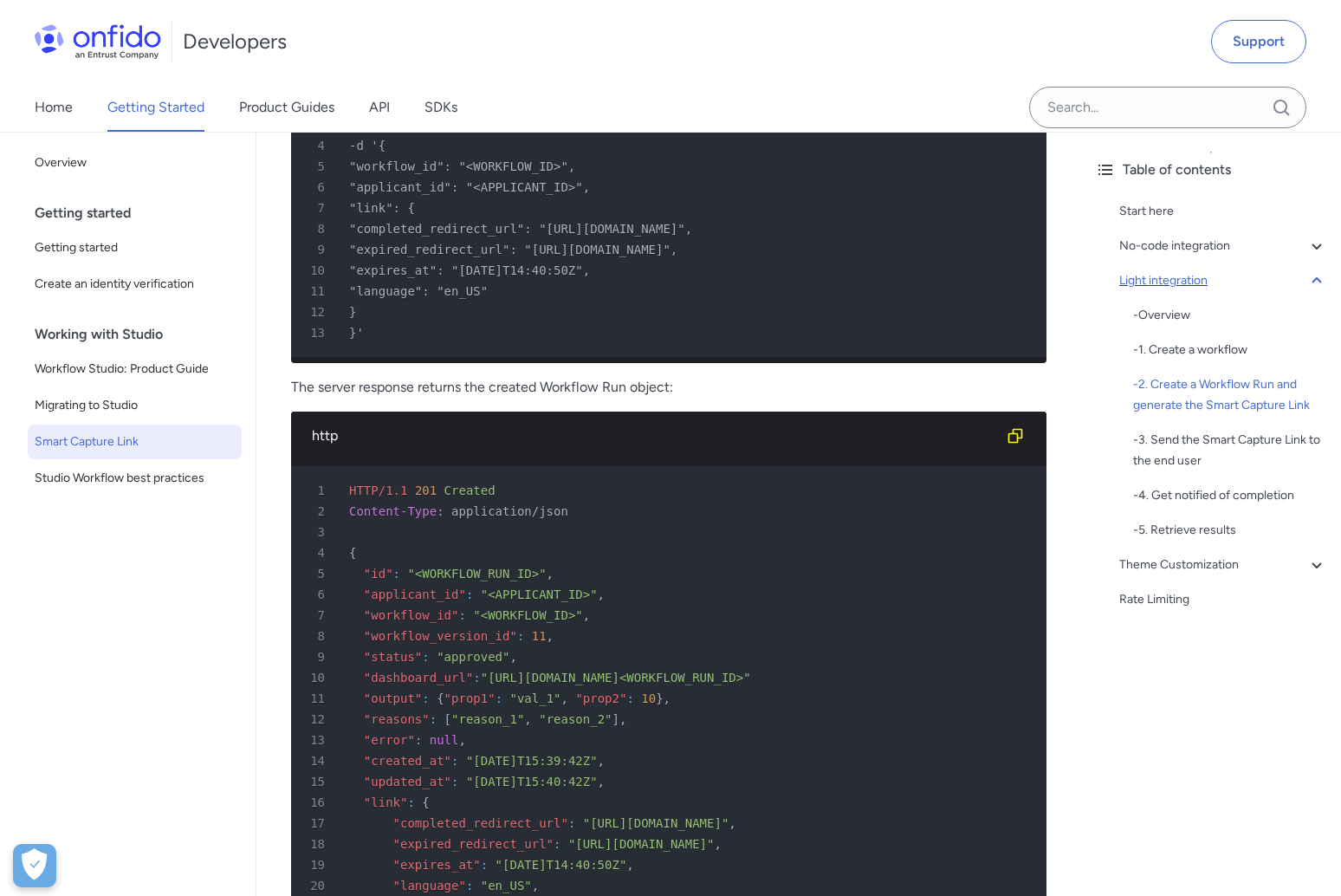
click at [1160, 282] on div "Light integration" at bounding box center [1223, 281] width 208 height 21
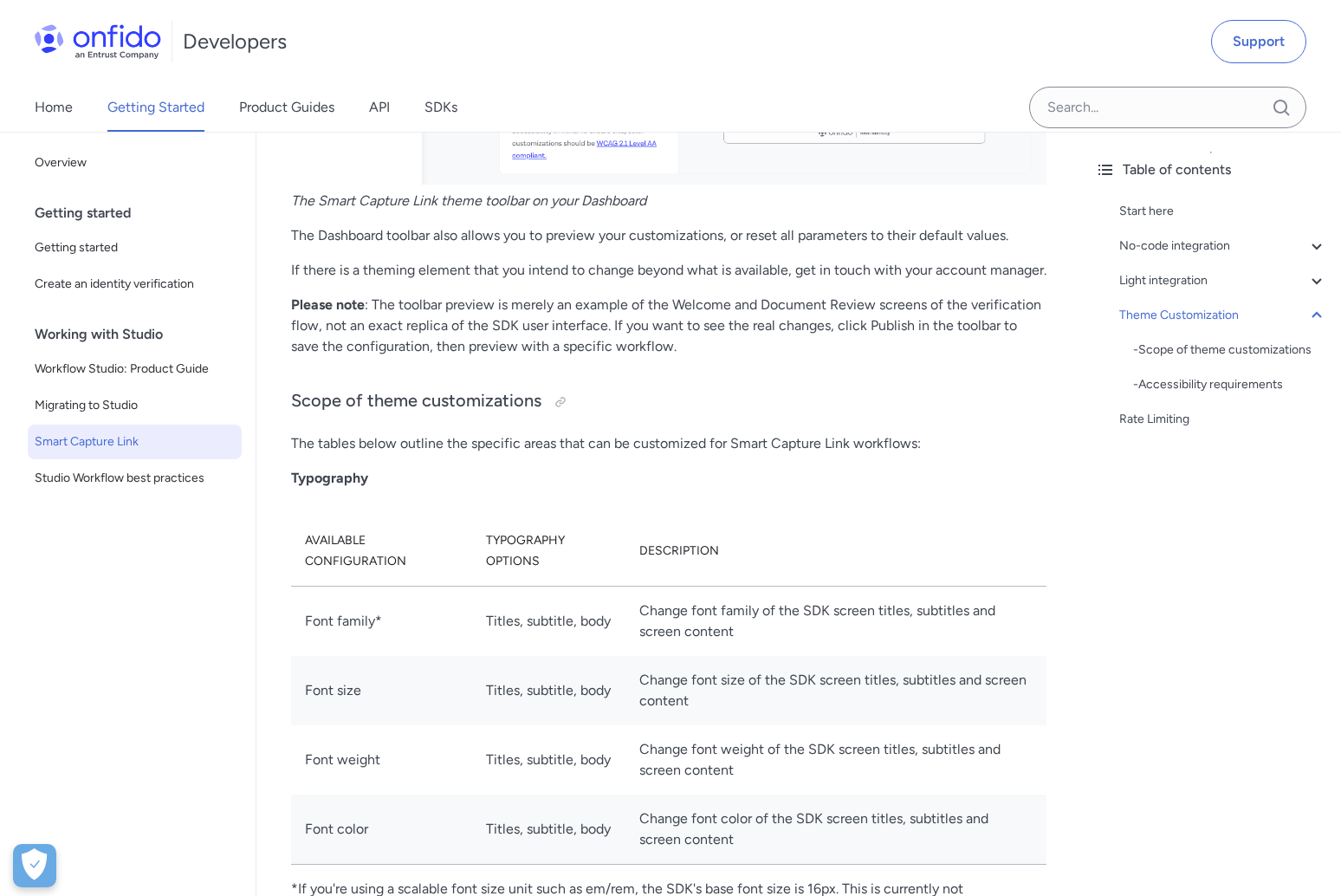
scroll to position [5798, 0]
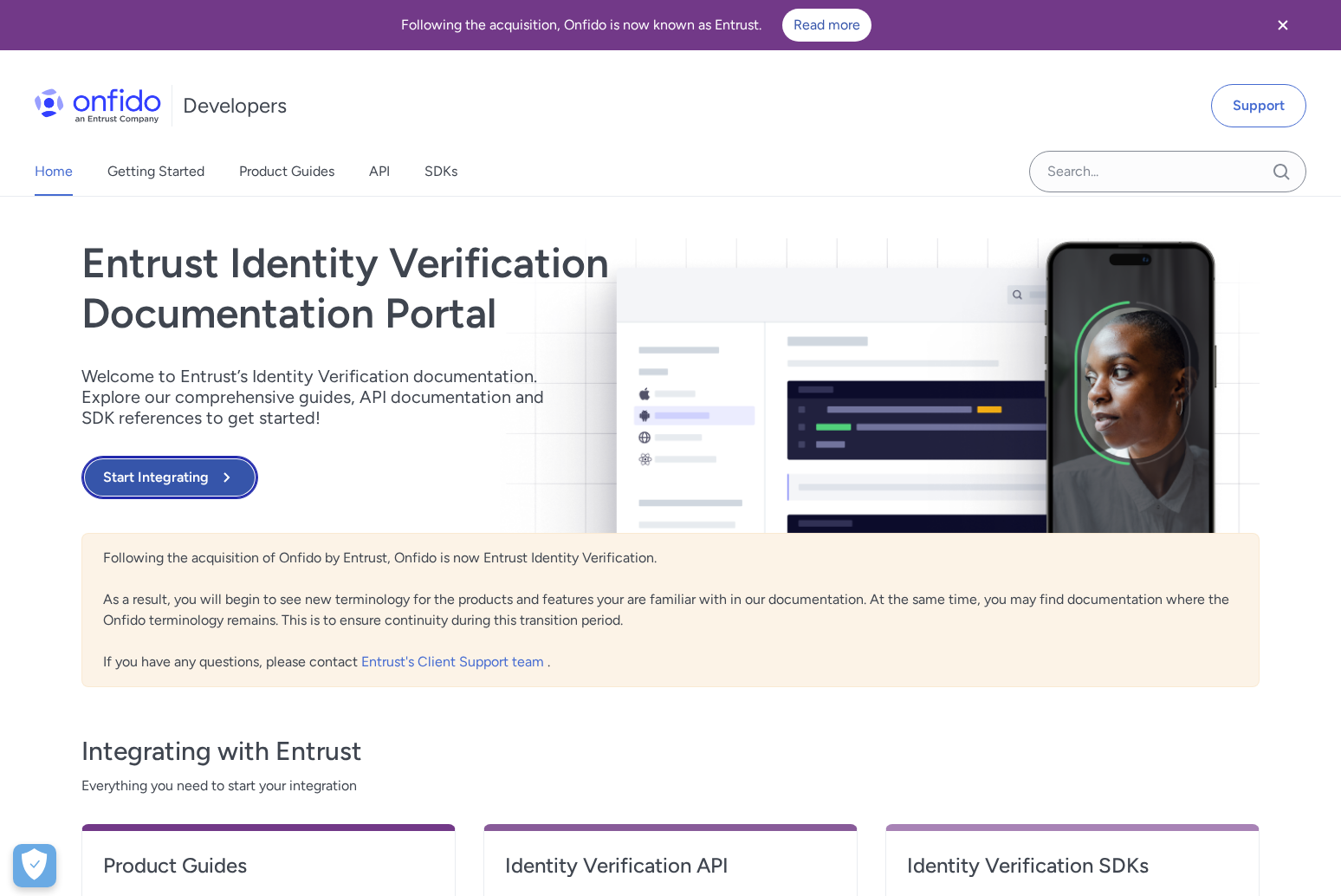
click at [174, 488] on button "Start Integrating" at bounding box center [170, 477] width 176 height 43
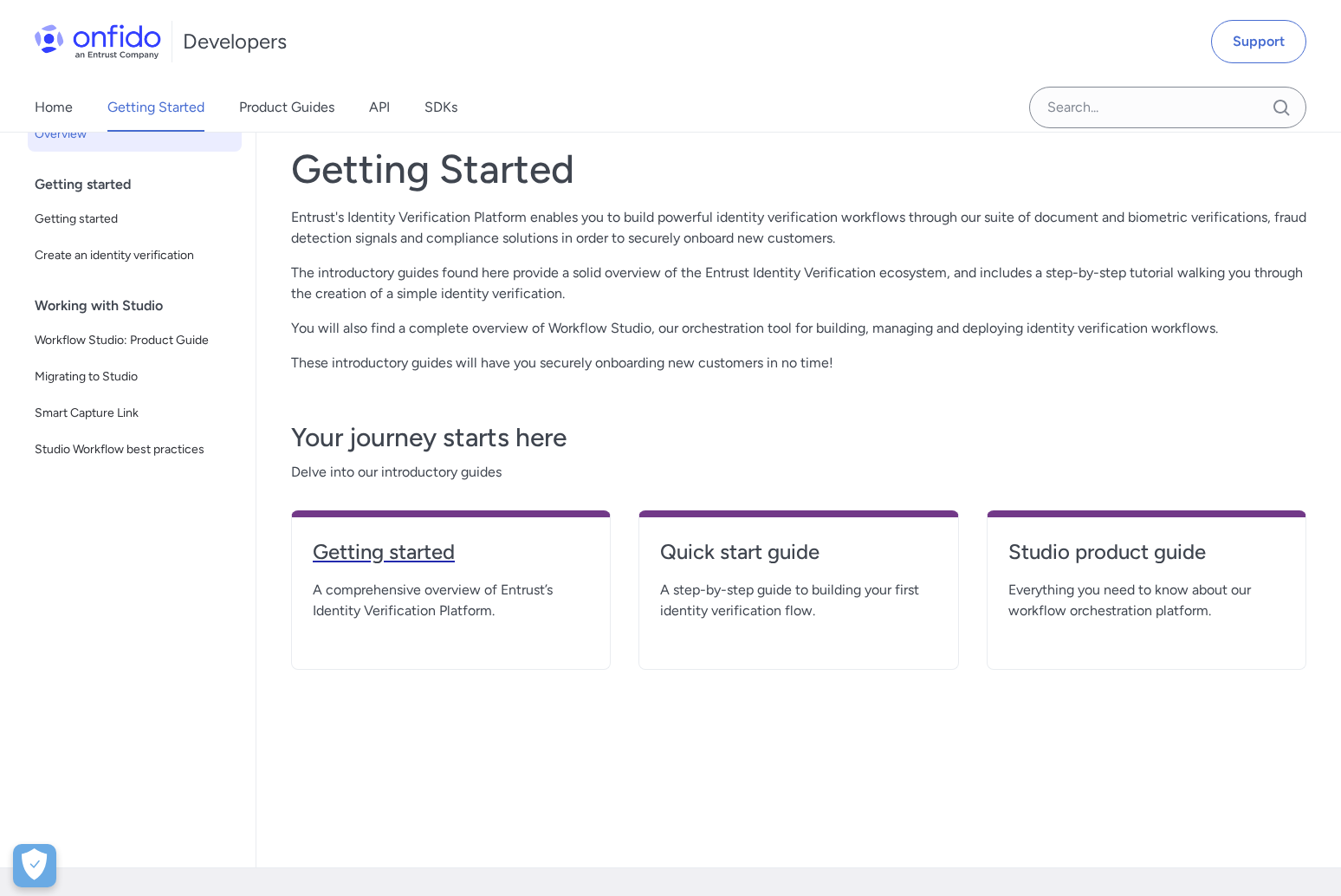
scroll to position [91, 0]
click at [443, 561] on h4 "Getting started" at bounding box center [451, 551] width 276 height 28
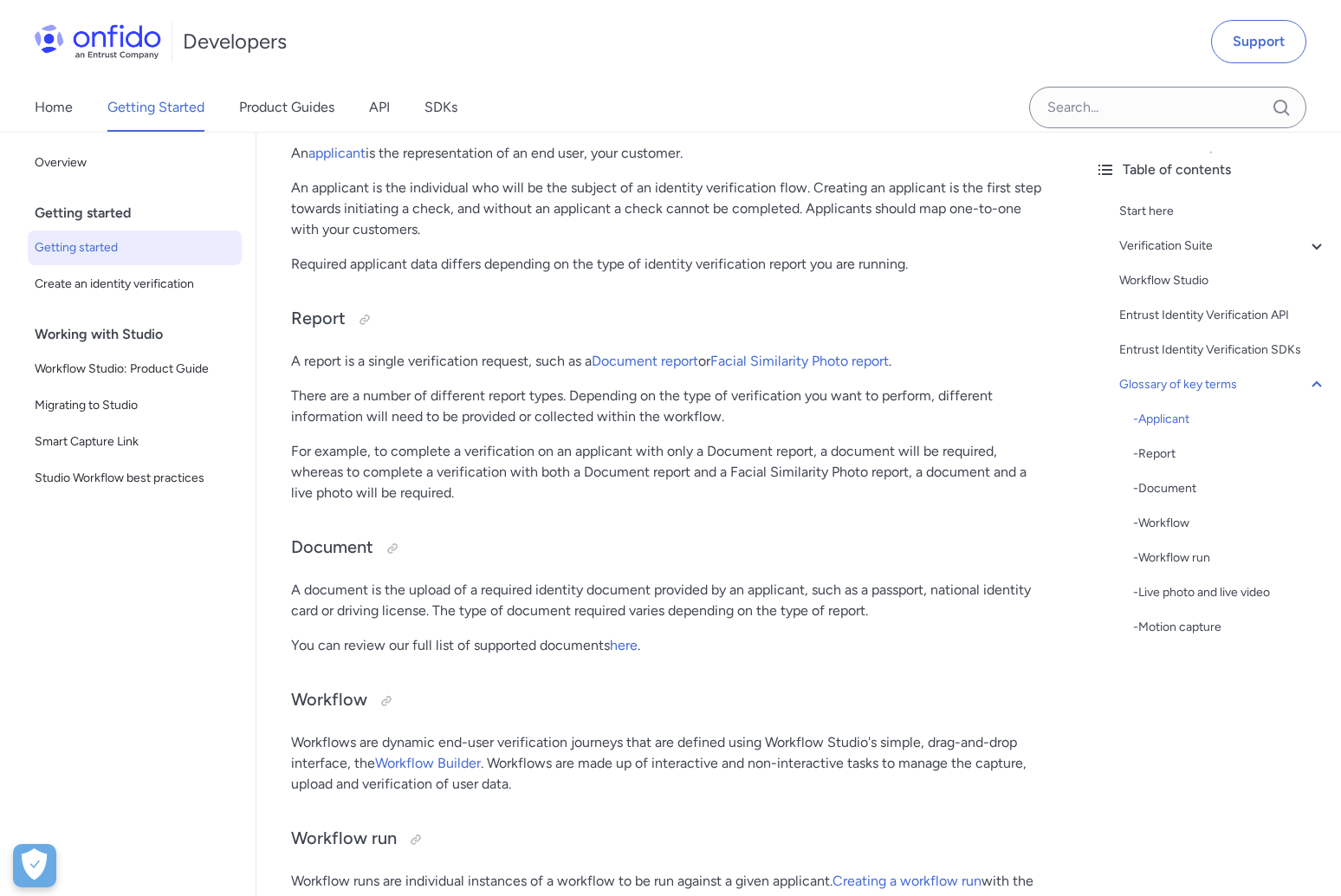
scroll to position [4206, 0]
